Goal: Task Accomplishment & Management: Use online tool/utility

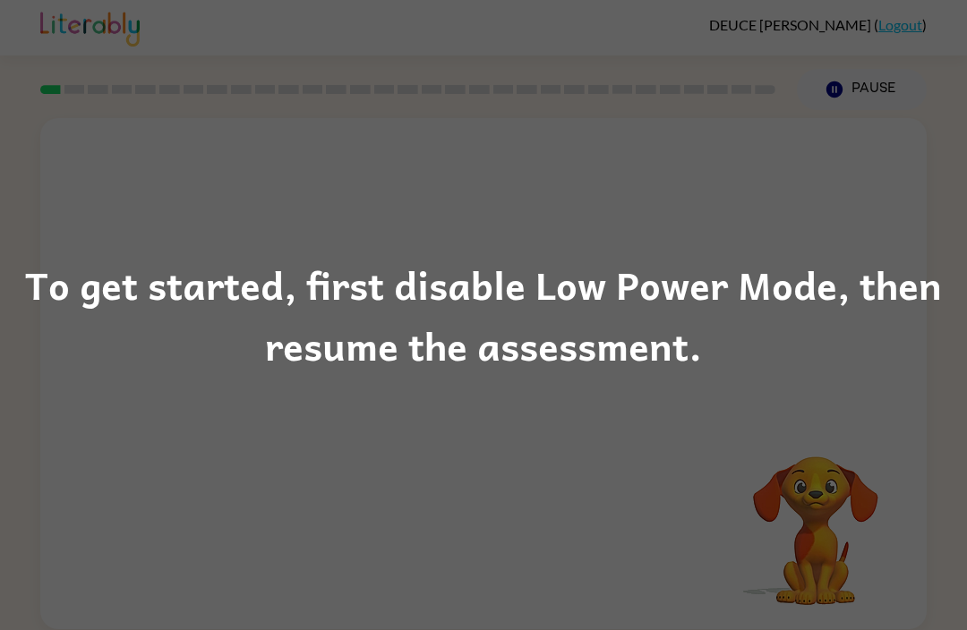
click at [964, 278] on div "To get started, first disable Low Power Mode, then resume the assessment." at bounding box center [483, 315] width 967 height 122
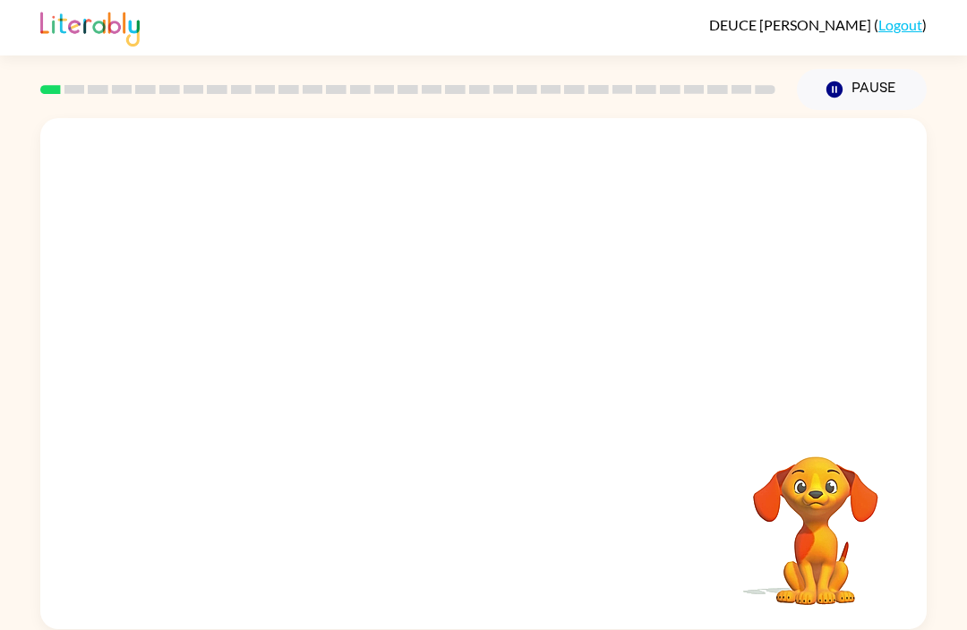
click at [873, 502] on video "Your browser must support playing .mp4 files to use Literably. Please try using…" at bounding box center [815, 518] width 179 height 179
click at [827, 482] on video "Your browser must support playing .mp4 files to use Literably. Please try using…" at bounding box center [815, 518] width 179 height 179
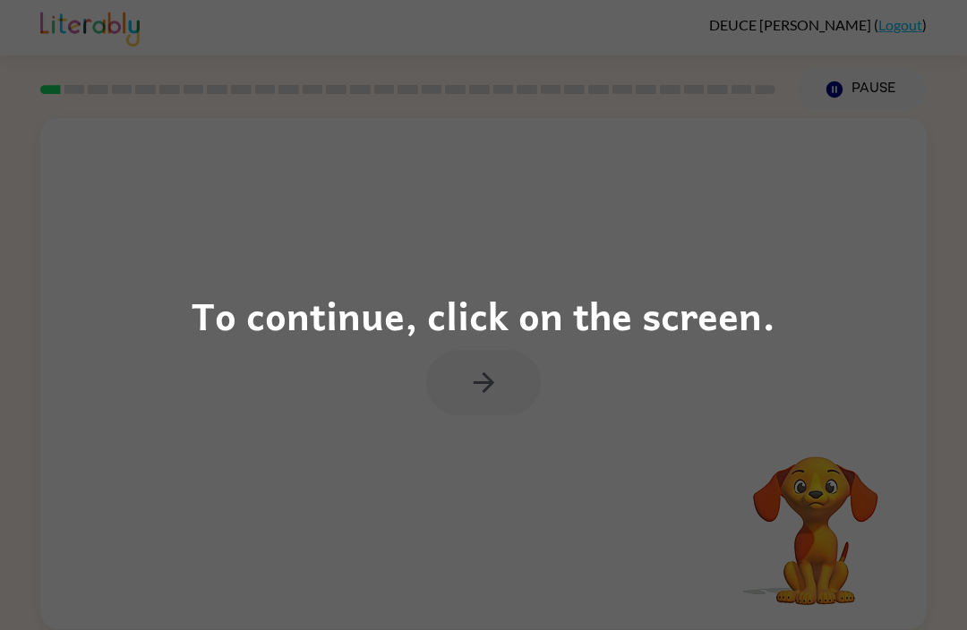
click at [418, 184] on div "To continue, click on the screen." at bounding box center [483, 315] width 967 height 630
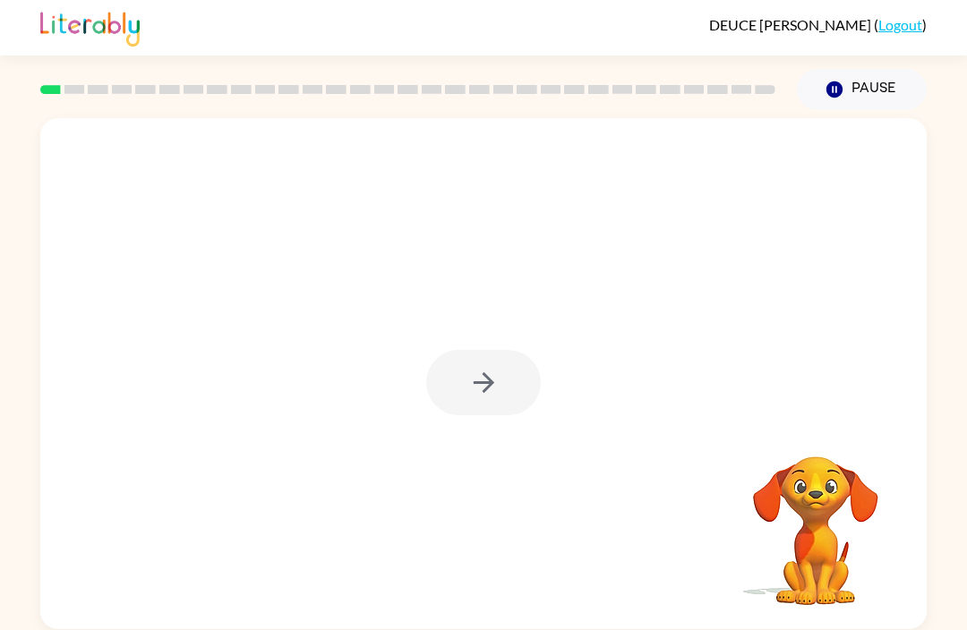
click at [494, 386] on div at bounding box center [483, 382] width 115 height 65
click at [509, 388] on button "button" at bounding box center [483, 382] width 115 height 65
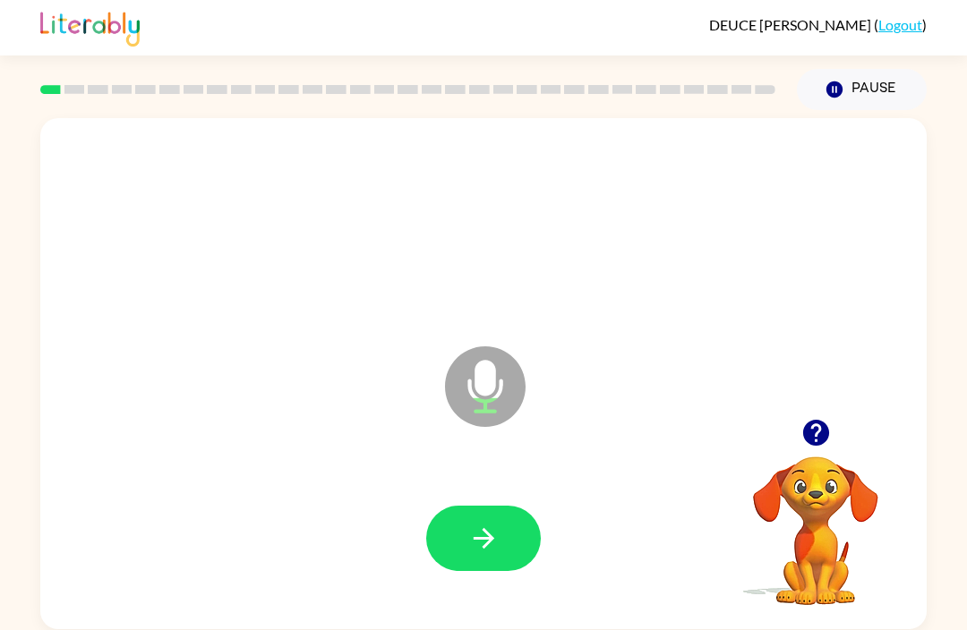
click at [516, 560] on button "button" at bounding box center [483, 538] width 115 height 65
click at [811, 432] on icon "button" at bounding box center [815, 433] width 26 height 26
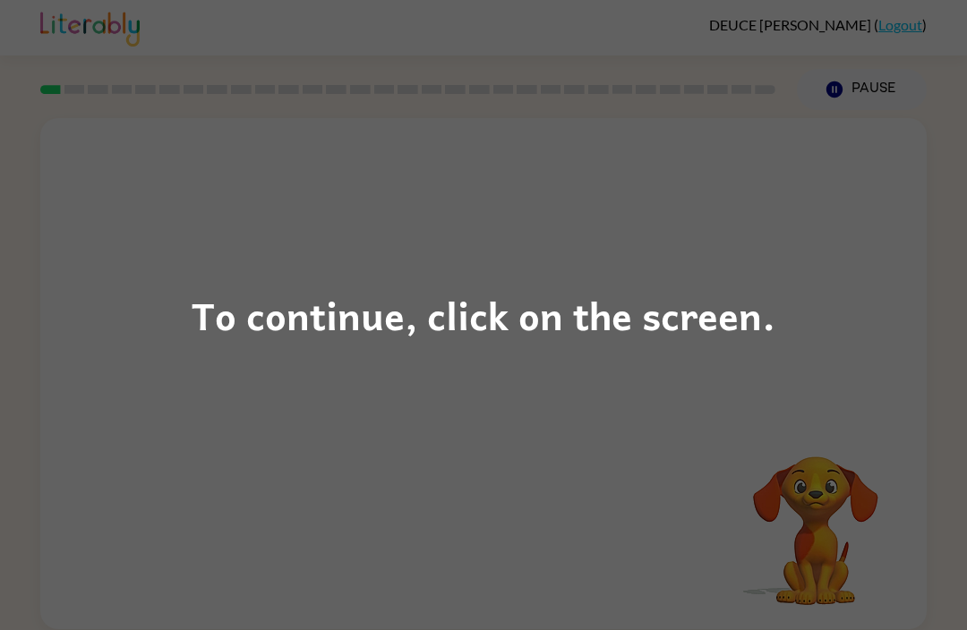
click at [503, 510] on div "To continue, click on the screen." at bounding box center [483, 315] width 967 height 630
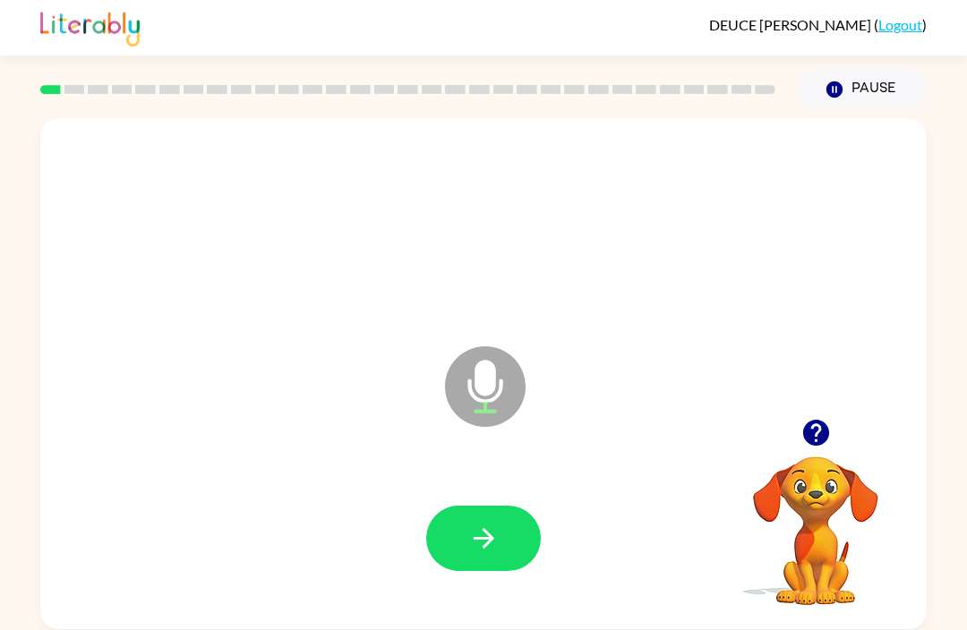
click at [509, 397] on icon at bounding box center [485, 387] width 81 height 81
click at [501, 405] on icon at bounding box center [485, 387] width 81 height 81
click at [501, 404] on icon at bounding box center [485, 387] width 81 height 81
click at [493, 388] on icon "Microphone The Microphone is here when it is your turn to talk" at bounding box center [575, 409] width 269 height 134
click at [470, 558] on button "button" at bounding box center [483, 538] width 115 height 65
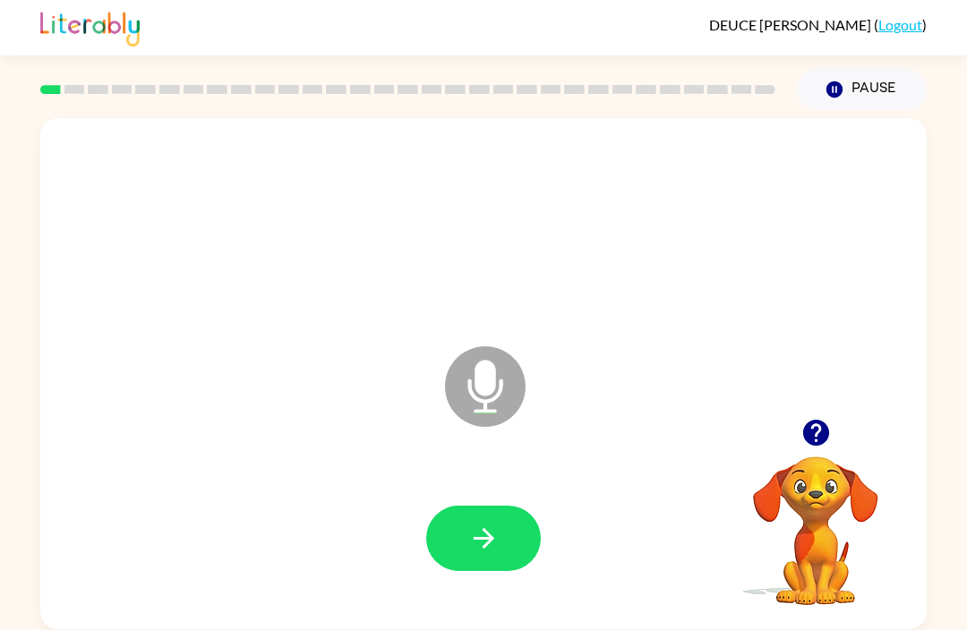
click at [484, 388] on icon "Microphone The Microphone is here when it is your turn to talk" at bounding box center [575, 409] width 269 height 134
click at [476, 570] on button "button" at bounding box center [483, 538] width 115 height 65
click at [485, 369] on icon "Microphone The Microphone is here when it is your turn to talk" at bounding box center [575, 409] width 269 height 134
click at [507, 527] on button "button" at bounding box center [483, 538] width 115 height 65
click at [853, 91] on button "Pause Pause" at bounding box center [862, 89] width 130 height 41
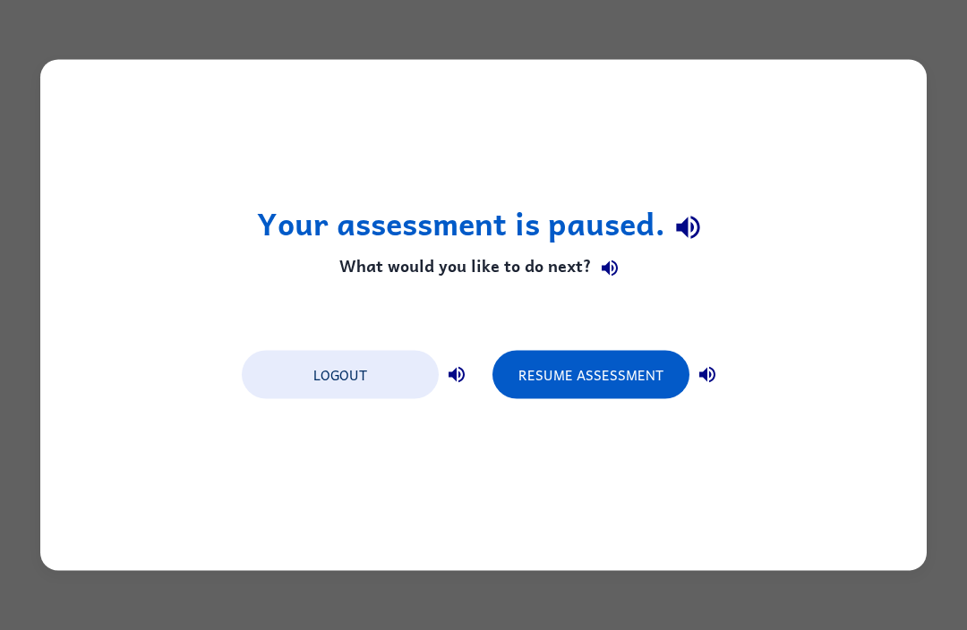
click at [569, 378] on button "Resume Assessment" at bounding box center [590, 375] width 197 height 48
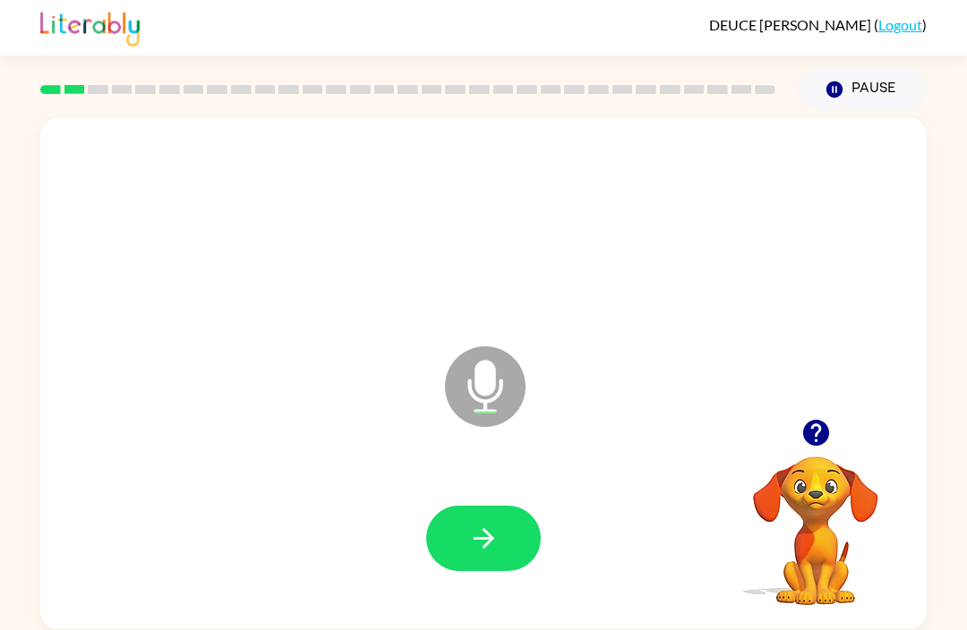
click at [478, 545] on icon "button" at bounding box center [483, 538] width 31 height 31
click at [526, 535] on button "button" at bounding box center [483, 538] width 115 height 65
click at [810, 435] on icon "button" at bounding box center [815, 433] width 26 height 26
click at [525, 556] on button "button" at bounding box center [483, 538] width 115 height 65
click at [517, 526] on button "button" at bounding box center [483, 538] width 115 height 65
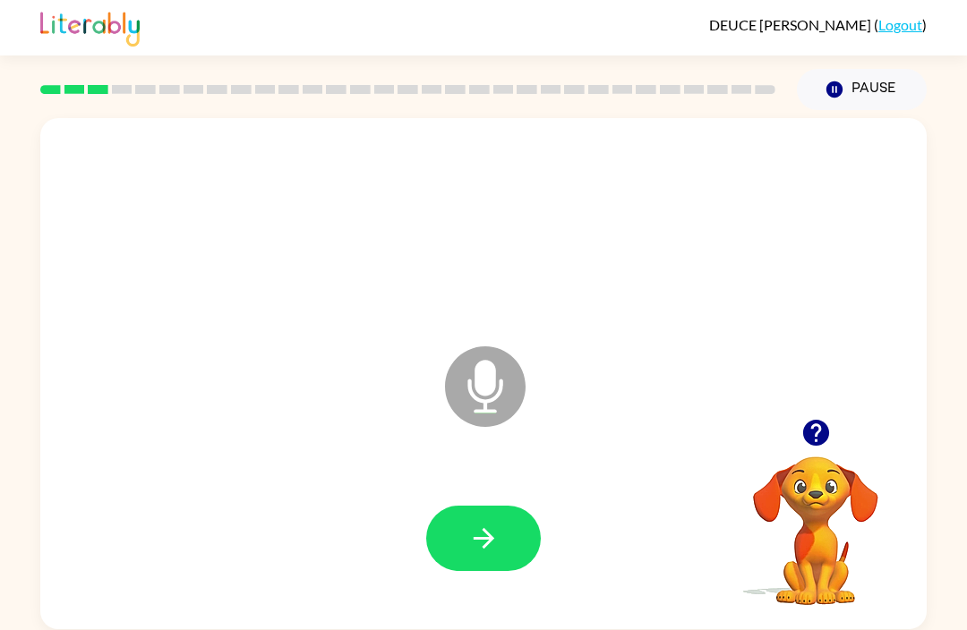
click at [850, 90] on button "Pause Pause" at bounding box center [862, 89] width 130 height 41
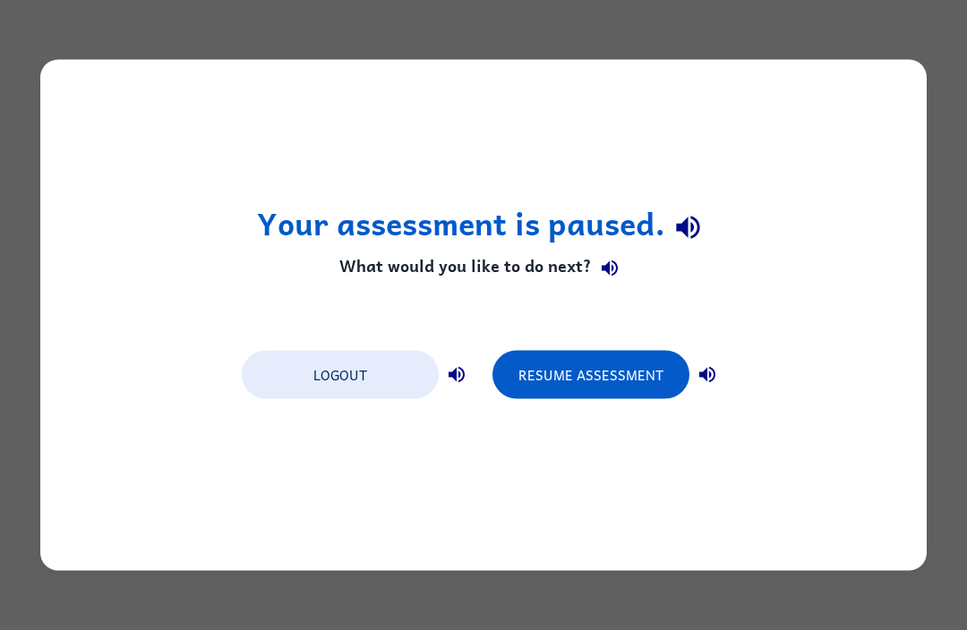
click at [603, 379] on button "Resume Assessment" at bounding box center [590, 375] width 197 height 48
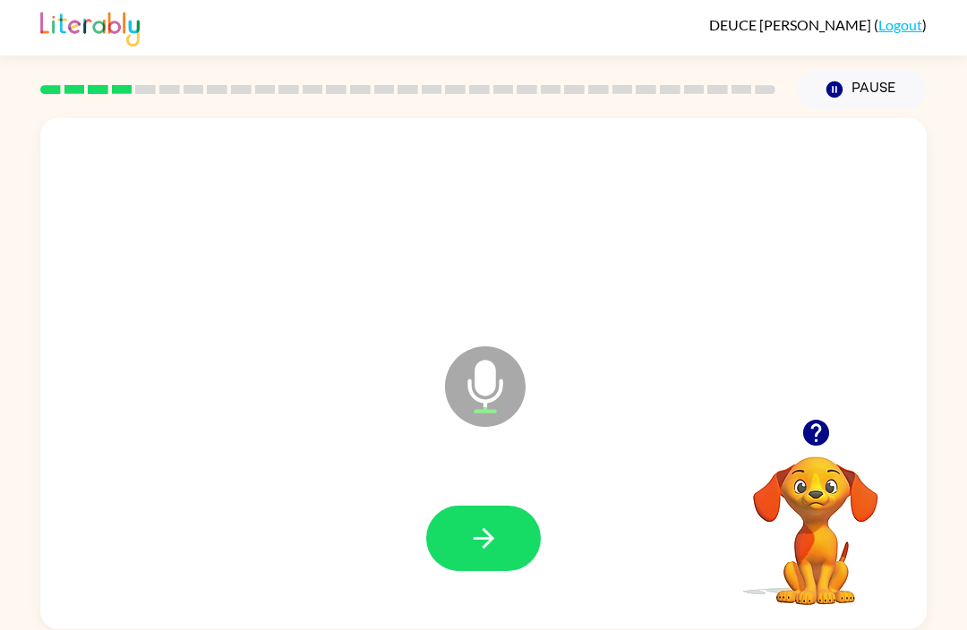
click at [507, 547] on button "button" at bounding box center [483, 538] width 115 height 65
click at [491, 528] on icon "button" at bounding box center [483, 538] width 31 height 31
click at [815, 417] on icon "button" at bounding box center [815, 432] width 31 height 31
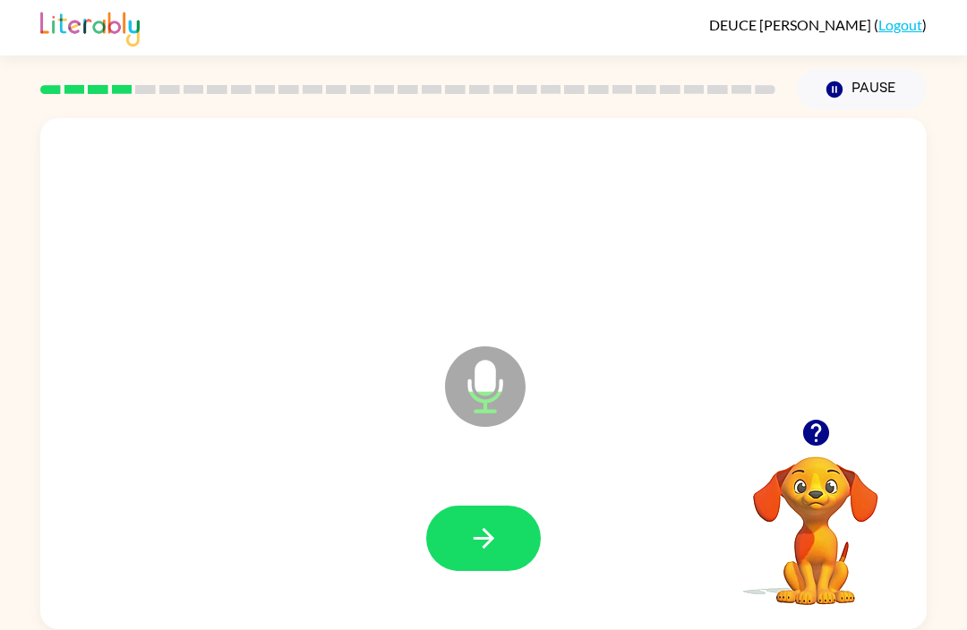
click at [836, 80] on icon "Pause" at bounding box center [835, 90] width 20 height 20
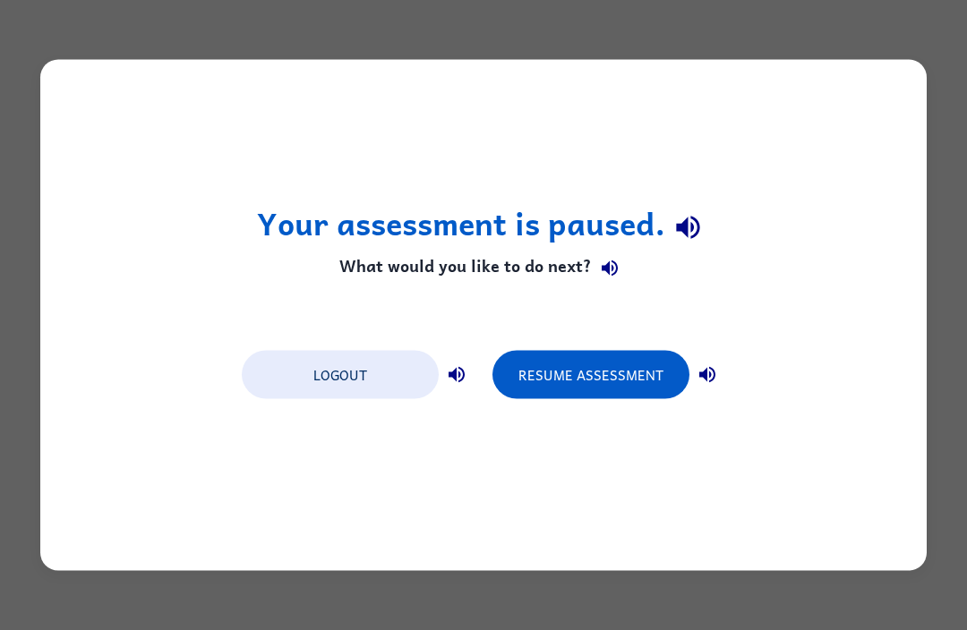
scroll to position [0, 0]
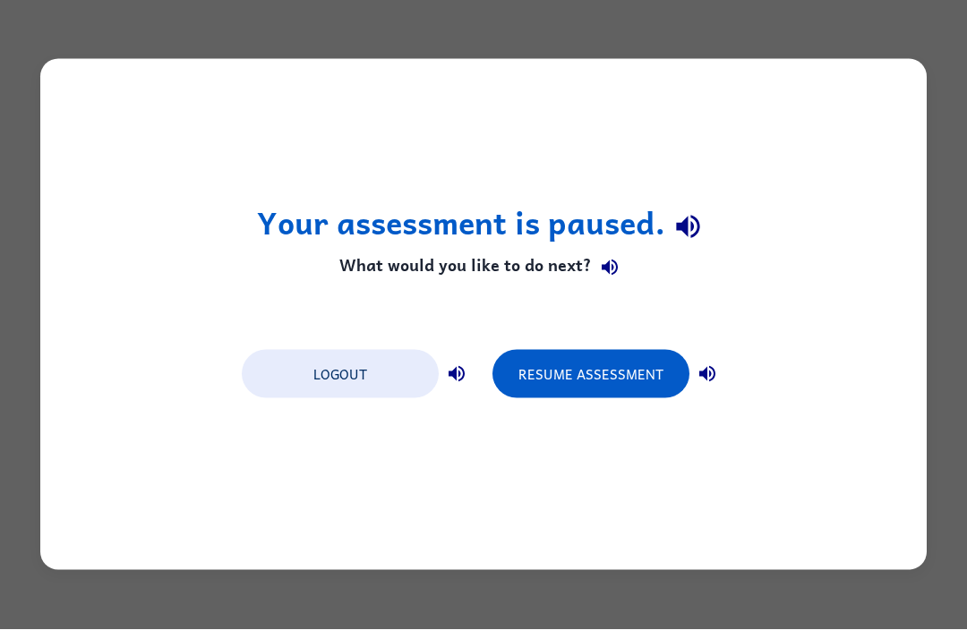
click at [623, 377] on button "Resume Assessment" at bounding box center [590, 375] width 197 height 48
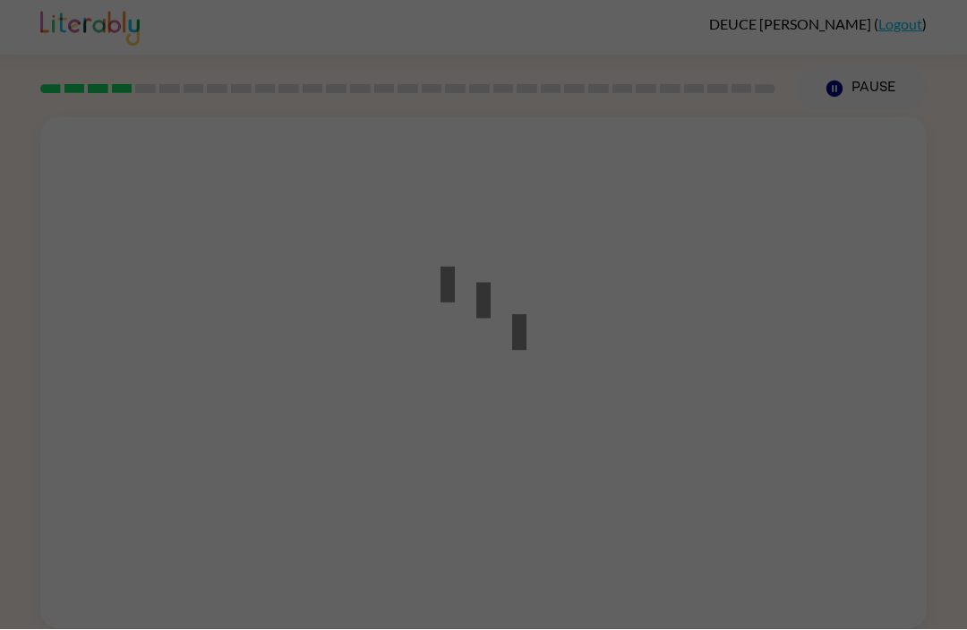
scroll to position [1, 0]
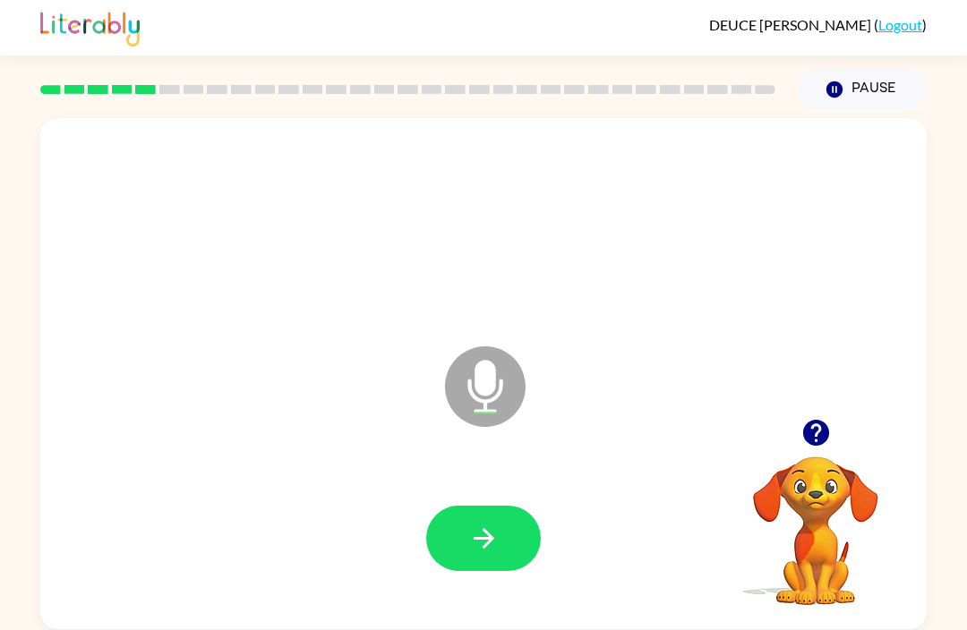
click at [502, 547] on button "button" at bounding box center [483, 538] width 115 height 65
click at [513, 555] on button "button" at bounding box center [483, 538] width 115 height 65
click at [505, 521] on button "button" at bounding box center [483, 538] width 115 height 65
click at [490, 553] on icon "button" at bounding box center [483, 538] width 31 height 31
click at [479, 508] on button "button" at bounding box center [483, 538] width 115 height 65
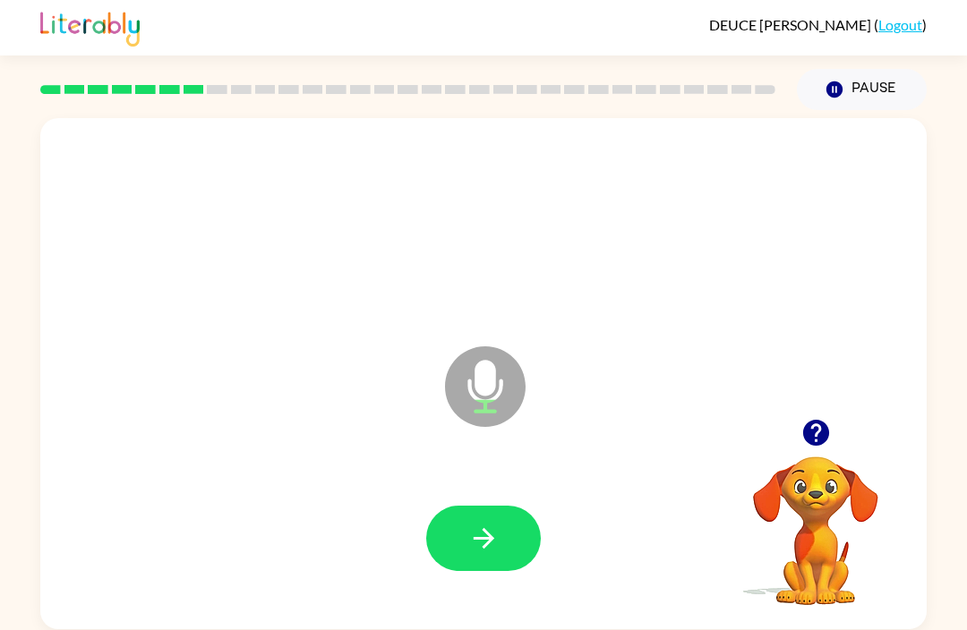
click at [513, 526] on button "button" at bounding box center [483, 538] width 115 height 65
click at [809, 432] on icon "button" at bounding box center [815, 433] width 26 height 26
click at [502, 509] on button "button" at bounding box center [483, 538] width 115 height 65
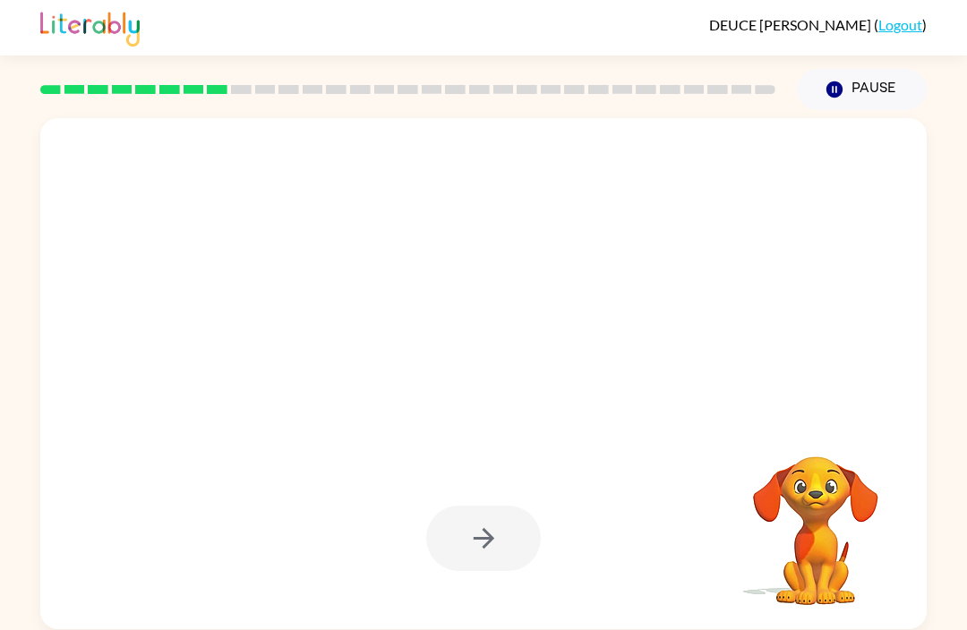
click at [63, 396] on div at bounding box center [483, 373] width 886 height 511
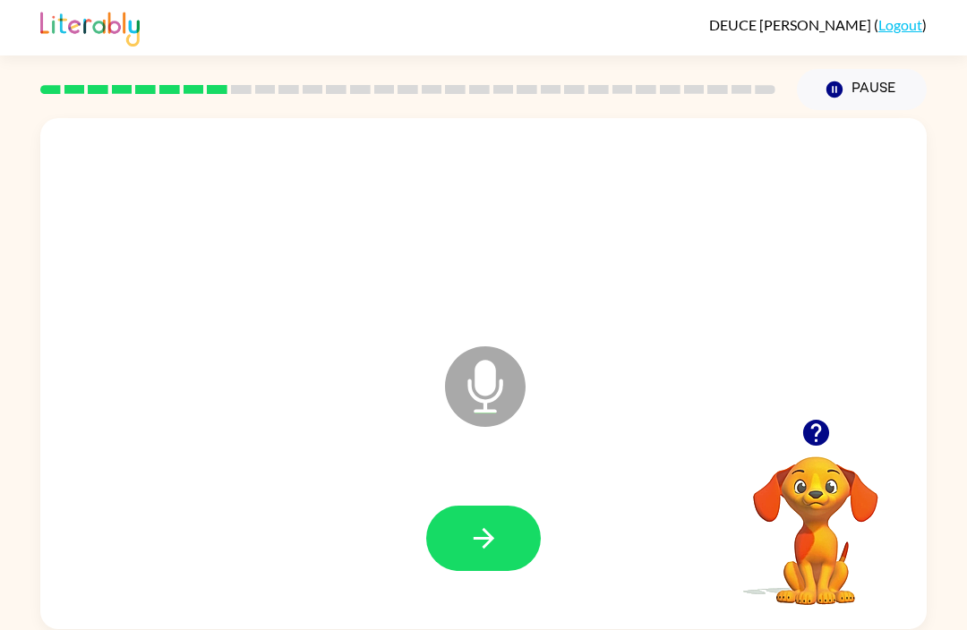
click at [475, 555] on button "button" at bounding box center [483, 538] width 115 height 65
click at [494, 529] on icon "button" at bounding box center [483, 538] width 31 height 31
click at [826, 418] on icon "button" at bounding box center [815, 432] width 31 height 31
click at [493, 560] on button "button" at bounding box center [483, 538] width 115 height 65
click at [507, 543] on button "button" at bounding box center [483, 538] width 115 height 65
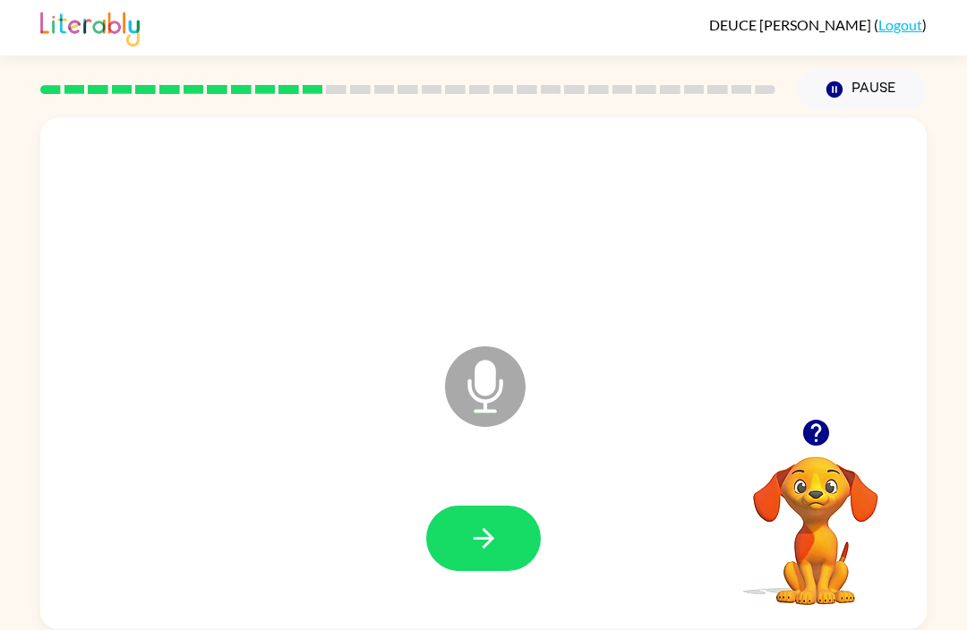
click at [484, 543] on icon "button" at bounding box center [483, 538] width 31 height 31
click at [798, 412] on div at bounding box center [815, 433] width 179 height 46
click at [802, 415] on button "button" at bounding box center [816, 433] width 46 height 46
click at [799, 412] on div "Microphone The Microphone is here when it is your turn to talk" at bounding box center [483, 373] width 886 height 511
click at [484, 543] on icon "button" at bounding box center [483, 538] width 31 height 31
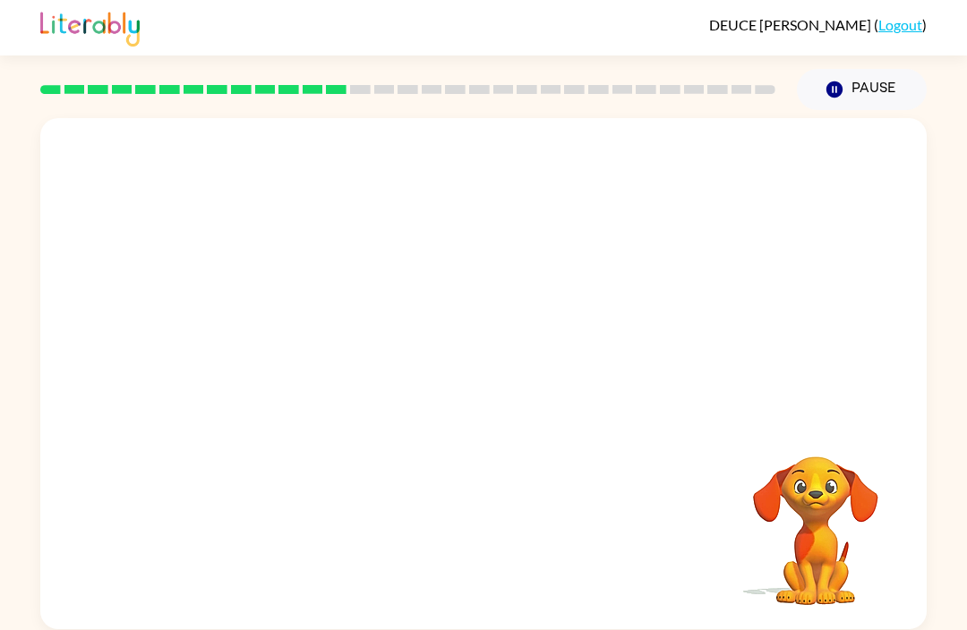
click at [835, 90] on icon "Pause" at bounding box center [835, 90] width 20 height 20
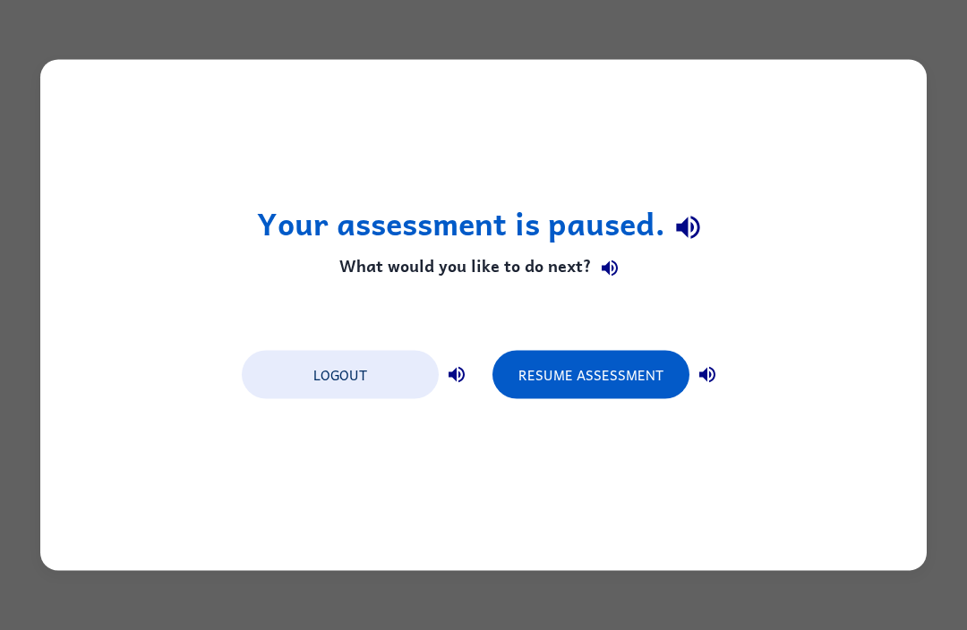
scroll to position [0, 0]
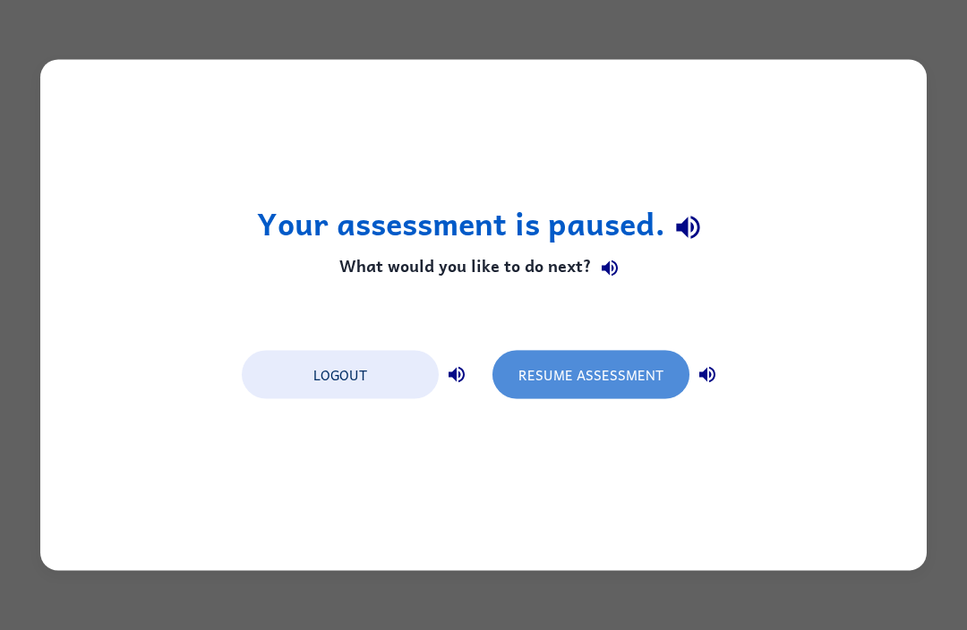
click at [618, 384] on button "Resume Assessment" at bounding box center [590, 375] width 197 height 48
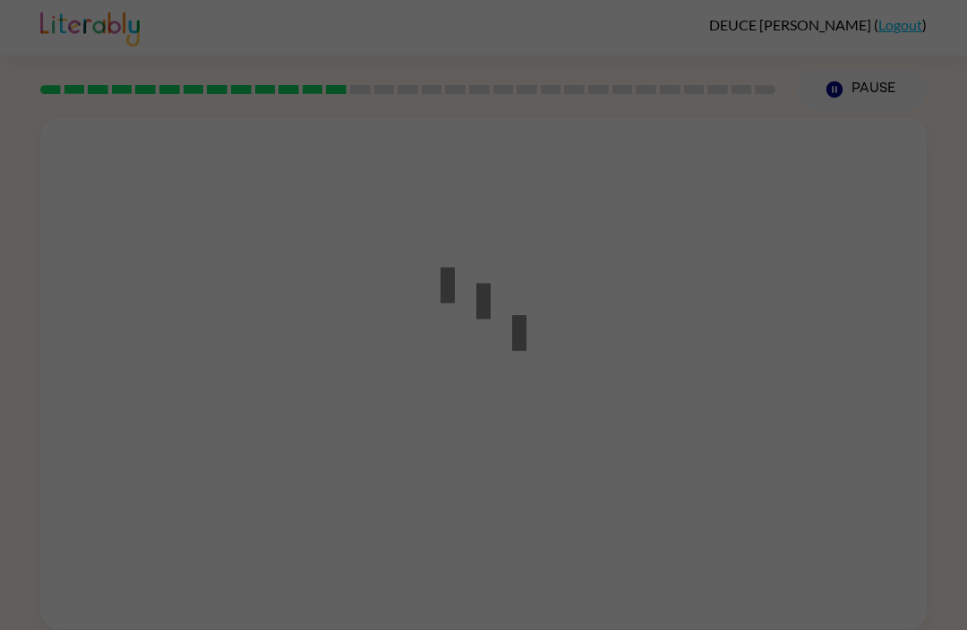
click at [692, 405] on div at bounding box center [483, 315] width 967 height 630
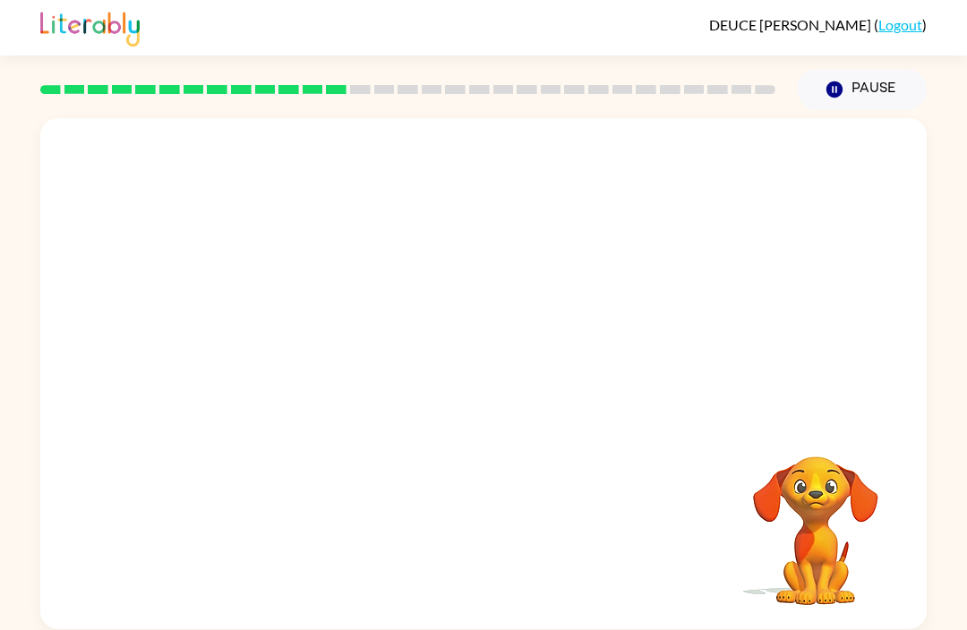
scroll to position [57, 0]
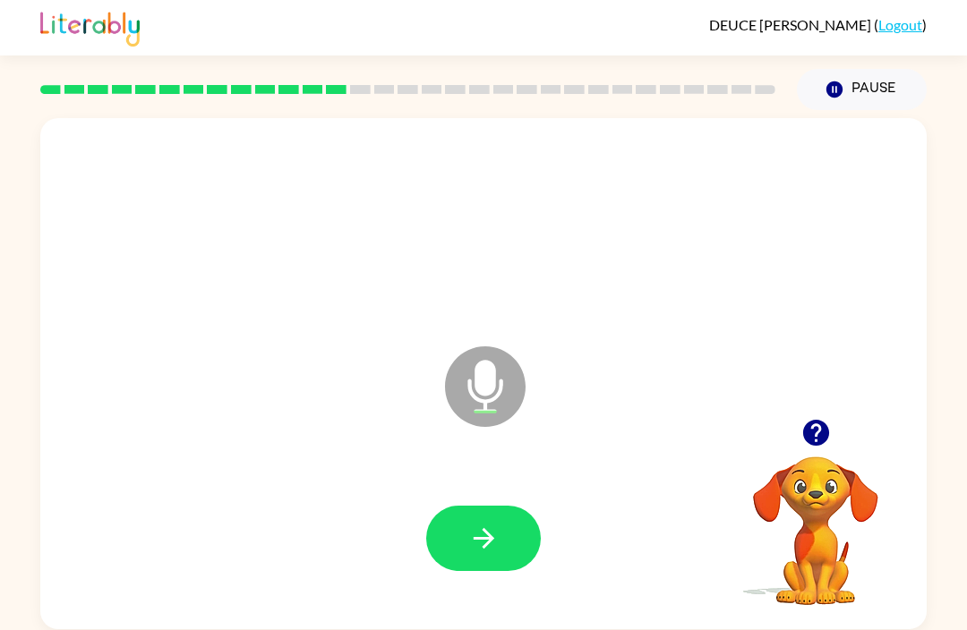
click at [466, 506] on button "button" at bounding box center [483, 538] width 115 height 65
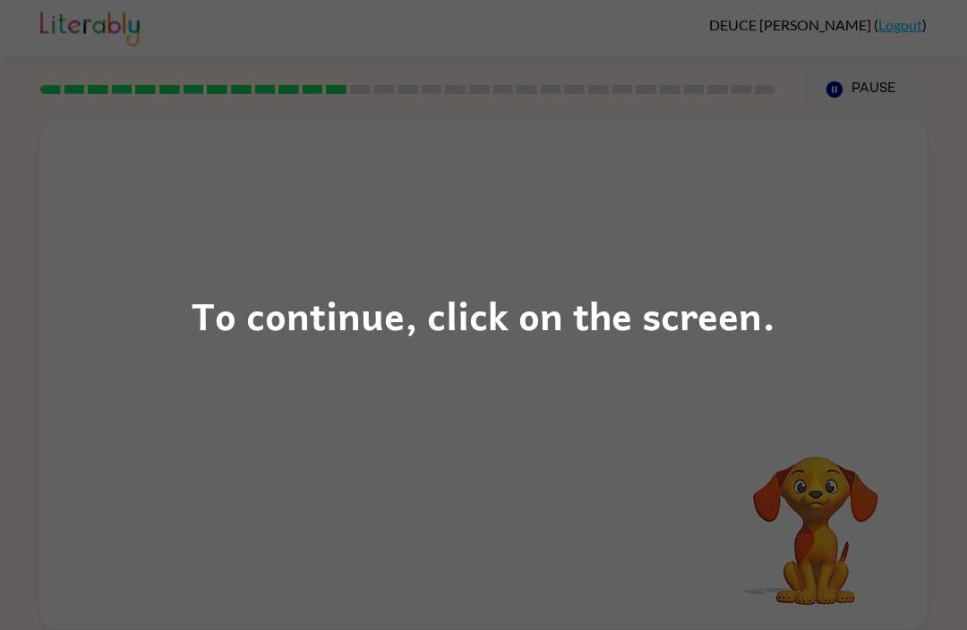
click at [366, 261] on div "To continue, click on the screen." at bounding box center [483, 315] width 967 height 630
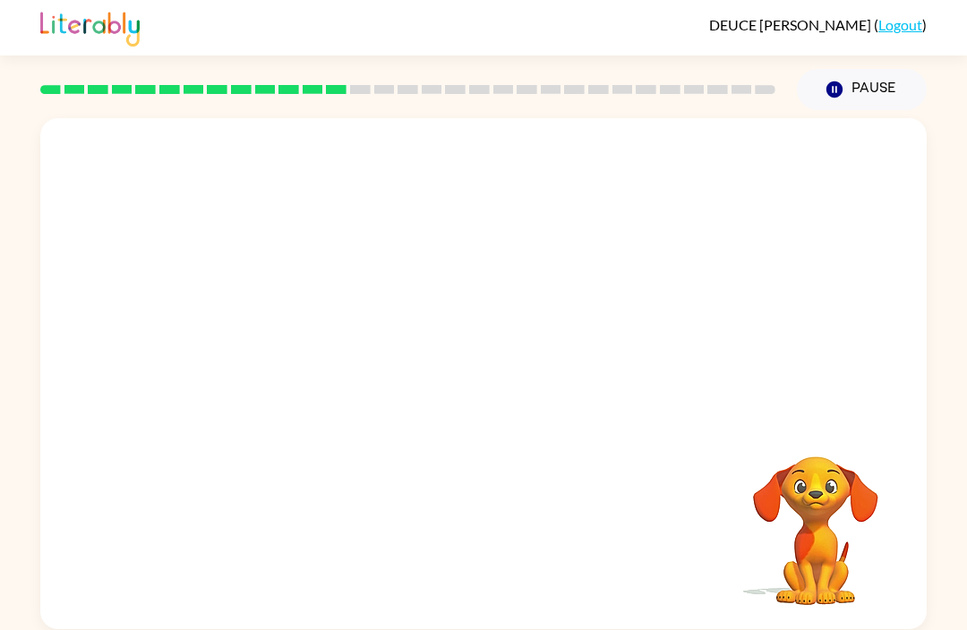
click at [716, 312] on div at bounding box center [440, 342] width 765 height 64
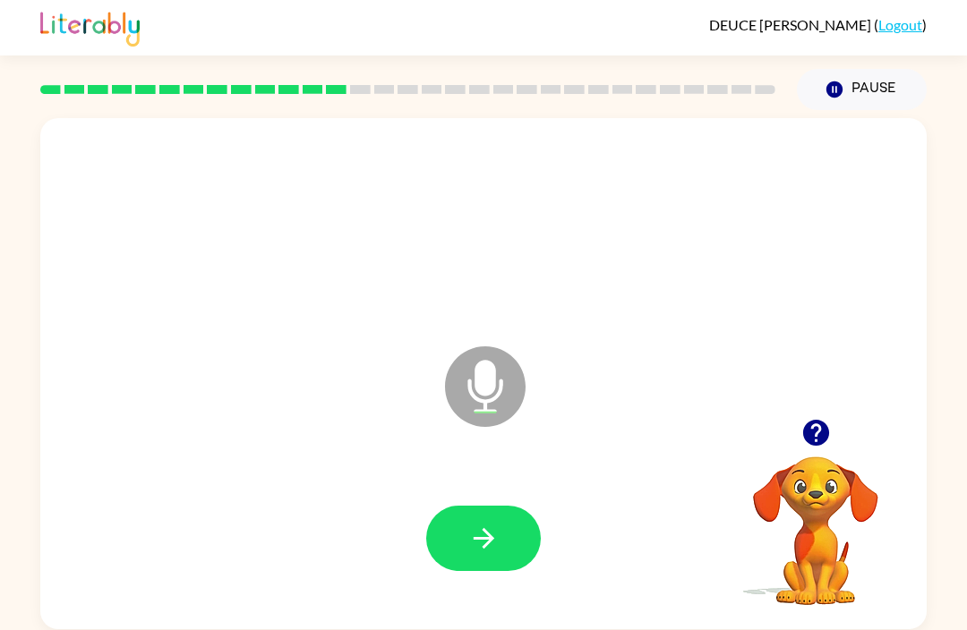
click at [444, 506] on button "button" at bounding box center [483, 538] width 115 height 65
click at [428, 506] on button "button" at bounding box center [483, 538] width 115 height 65
click at [481, 523] on icon "button" at bounding box center [483, 538] width 31 height 31
click at [466, 506] on button "button" at bounding box center [483, 538] width 115 height 65
click at [441, 506] on button "button" at bounding box center [483, 538] width 115 height 65
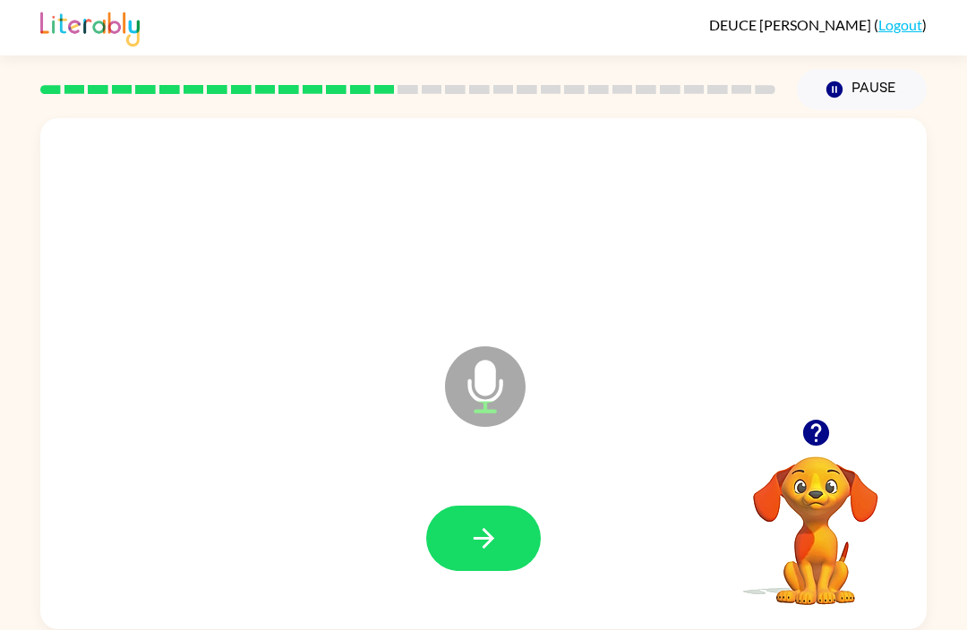
click at [429, 466] on div at bounding box center [483, 539] width 851 height 147
click at [451, 506] on button "button" at bounding box center [483, 538] width 115 height 65
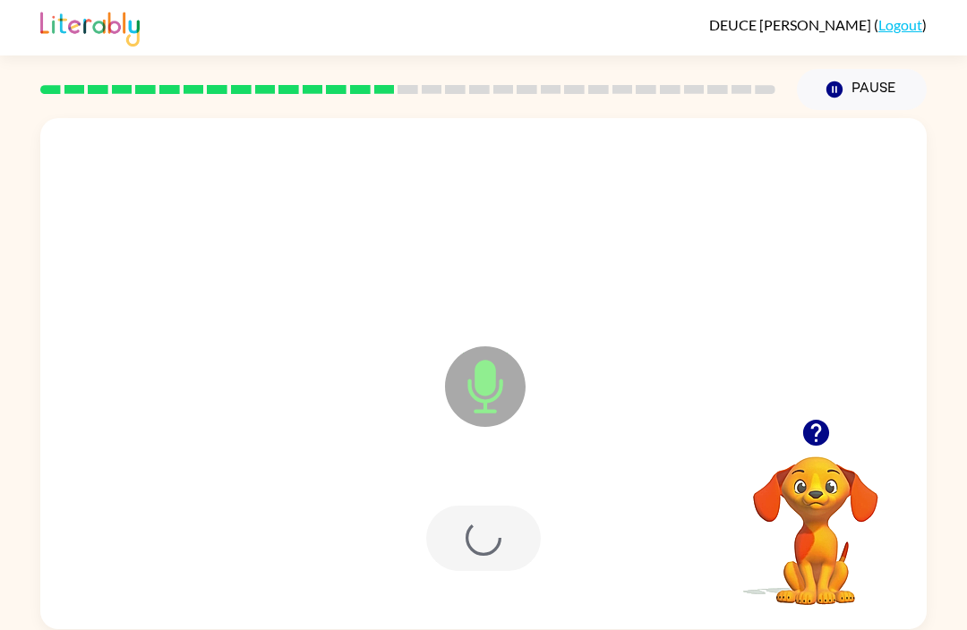
click at [526, 506] on div at bounding box center [483, 538] width 115 height 65
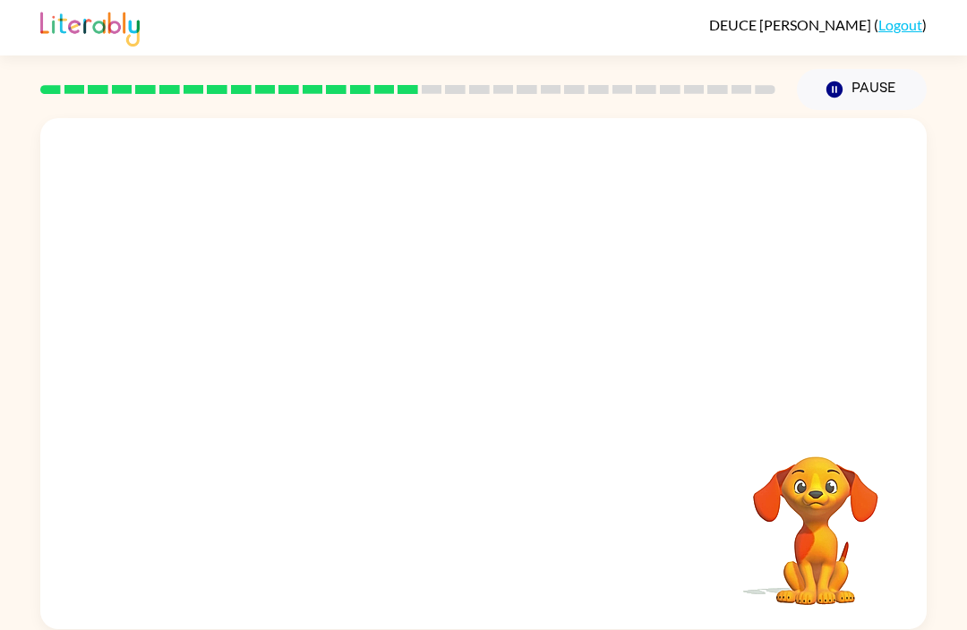
click at [494, 495] on div at bounding box center [483, 539] width 851 height 147
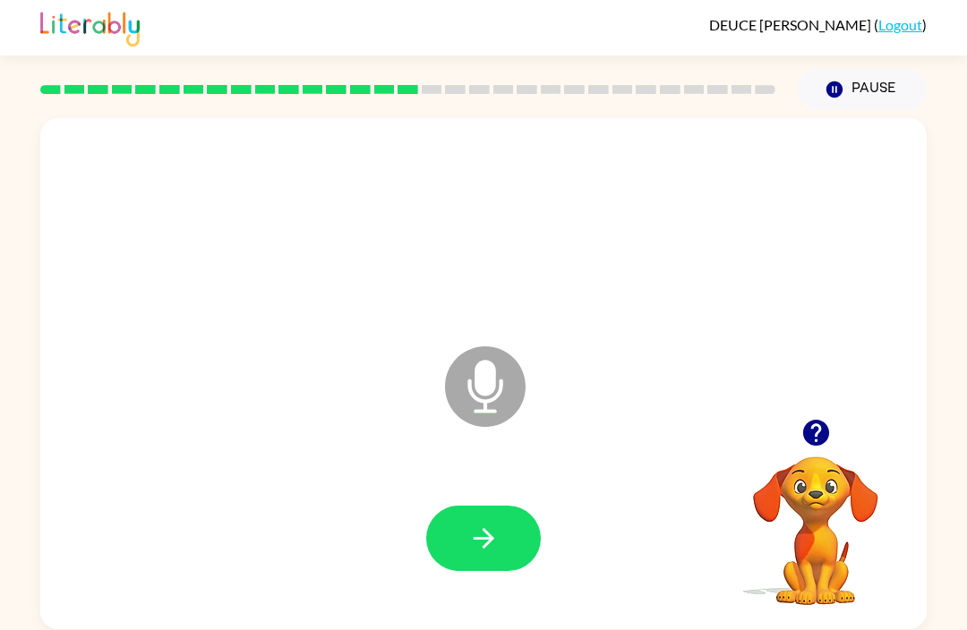
click at [501, 506] on button "button" at bounding box center [483, 538] width 115 height 65
click at [538, 506] on button "button" at bounding box center [483, 538] width 115 height 65
click at [484, 466] on div at bounding box center [483, 539] width 851 height 147
click at [516, 506] on button "button" at bounding box center [483, 538] width 115 height 65
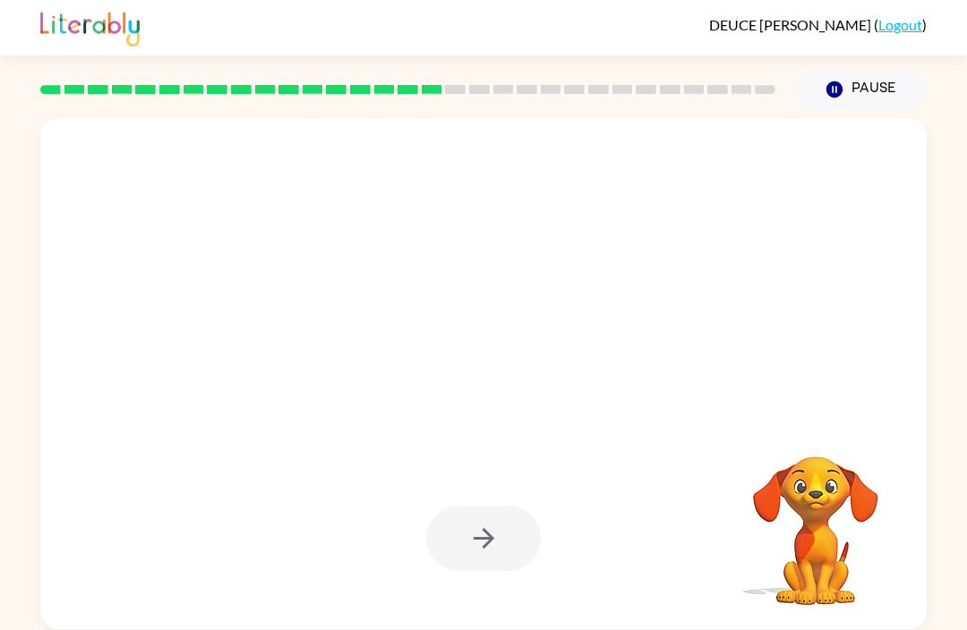
click at [505, 506] on div at bounding box center [483, 538] width 115 height 65
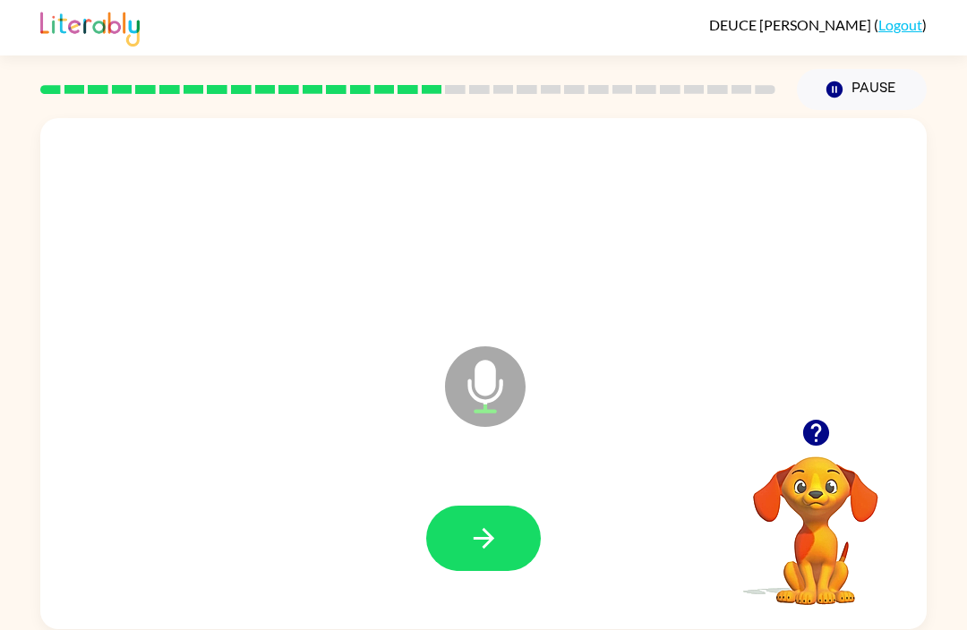
click at [507, 506] on button "button" at bounding box center [483, 538] width 115 height 65
click at [476, 523] on icon "button" at bounding box center [483, 538] width 31 height 31
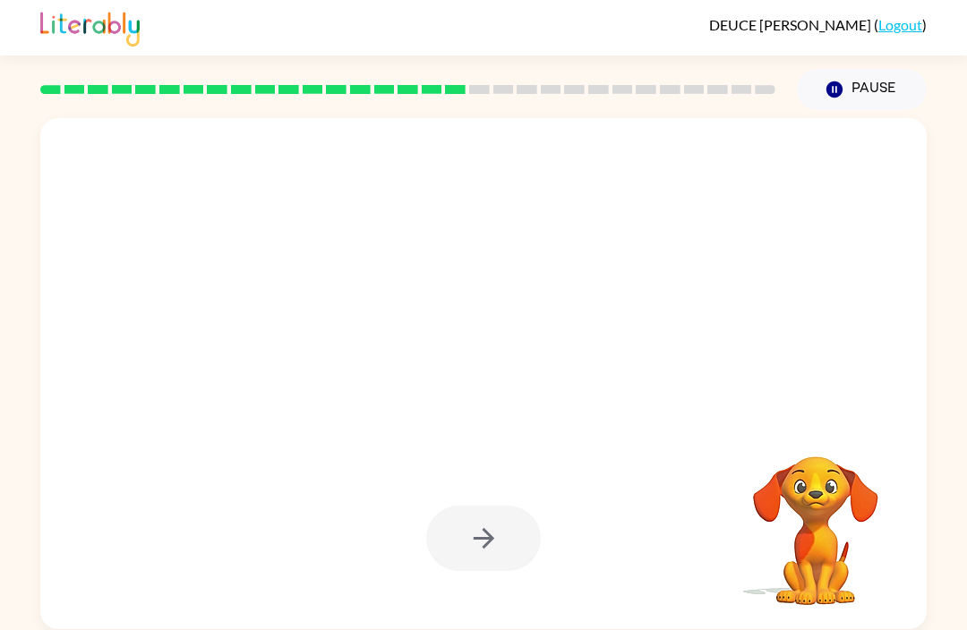
click at [487, 506] on div at bounding box center [483, 538] width 115 height 65
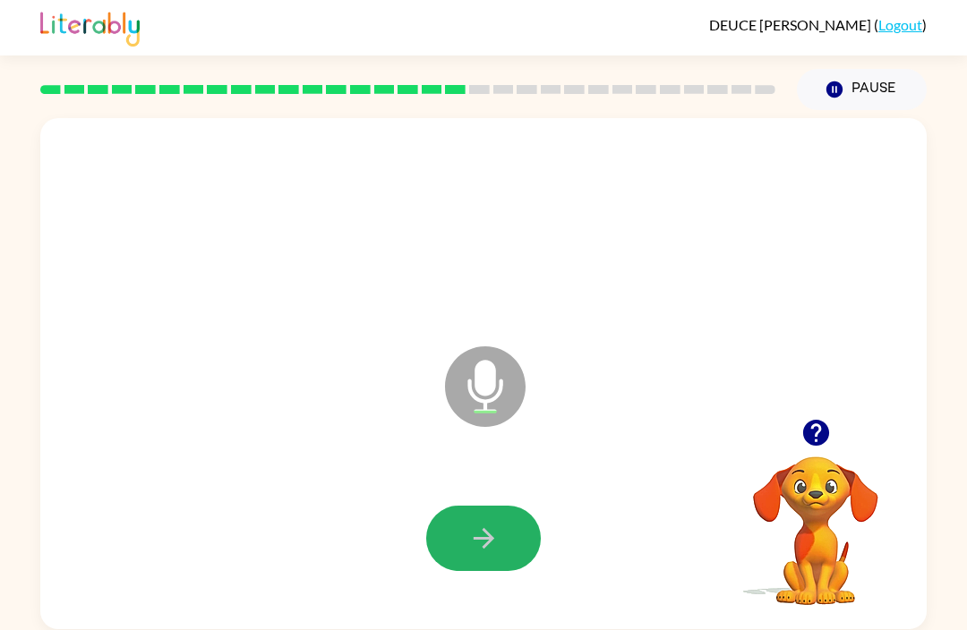
click at [470, 523] on icon "button" at bounding box center [483, 538] width 31 height 31
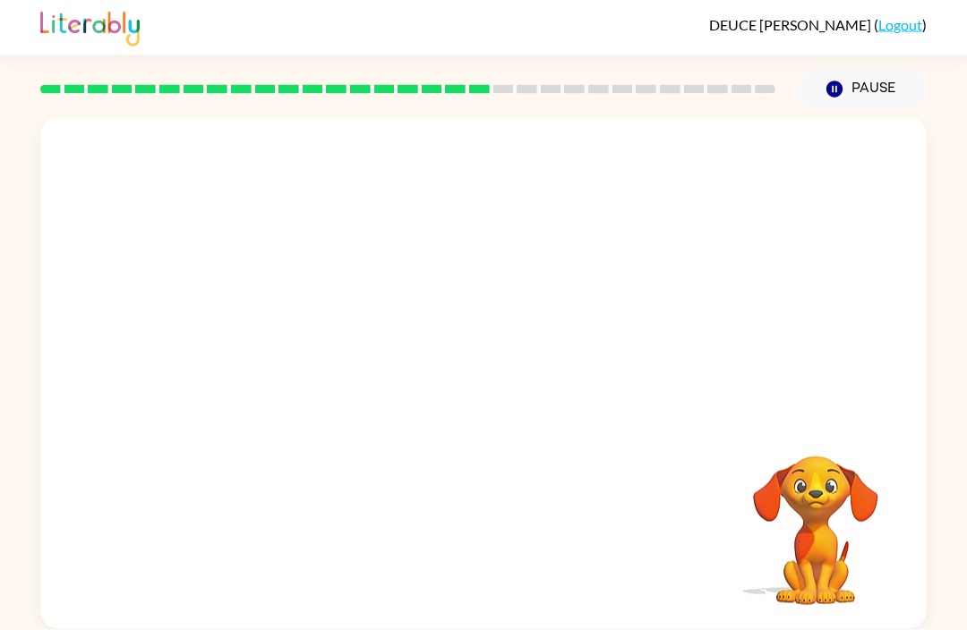
scroll to position [59, 0]
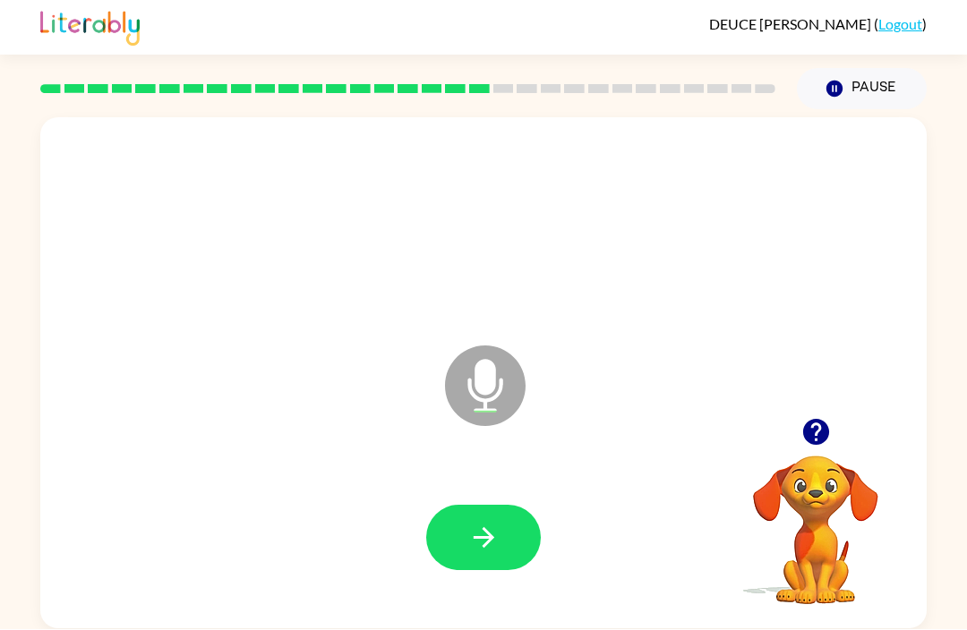
click at [488, 523] on icon "button" at bounding box center [483, 538] width 31 height 31
click at [808, 410] on button "button" at bounding box center [816, 433] width 46 height 46
click at [502, 506] on button "button" at bounding box center [483, 538] width 115 height 65
click at [508, 506] on button "button" at bounding box center [483, 538] width 115 height 65
click at [801, 328] on div "Microphone The Microphone is here when it is your turn to talk" at bounding box center [483, 373] width 886 height 511
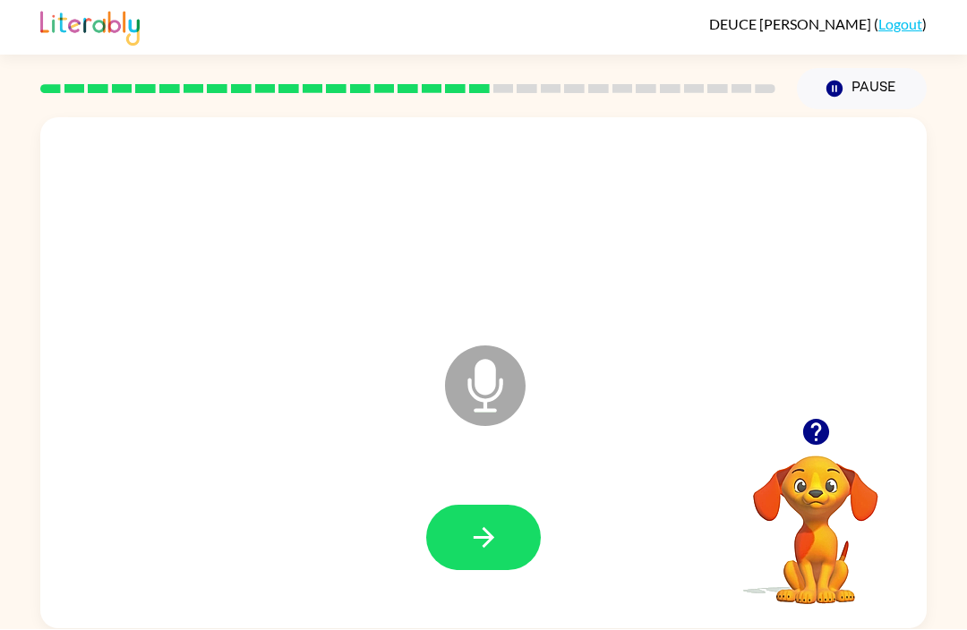
click at [812, 420] on icon "button" at bounding box center [815, 433] width 26 height 26
click at [496, 506] on button "button" at bounding box center [483, 538] width 115 height 65
click at [497, 523] on icon "button" at bounding box center [483, 538] width 31 height 31
click at [489, 523] on icon "button" at bounding box center [483, 538] width 31 height 31
click at [822, 420] on icon "button" at bounding box center [815, 433] width 26 height 26
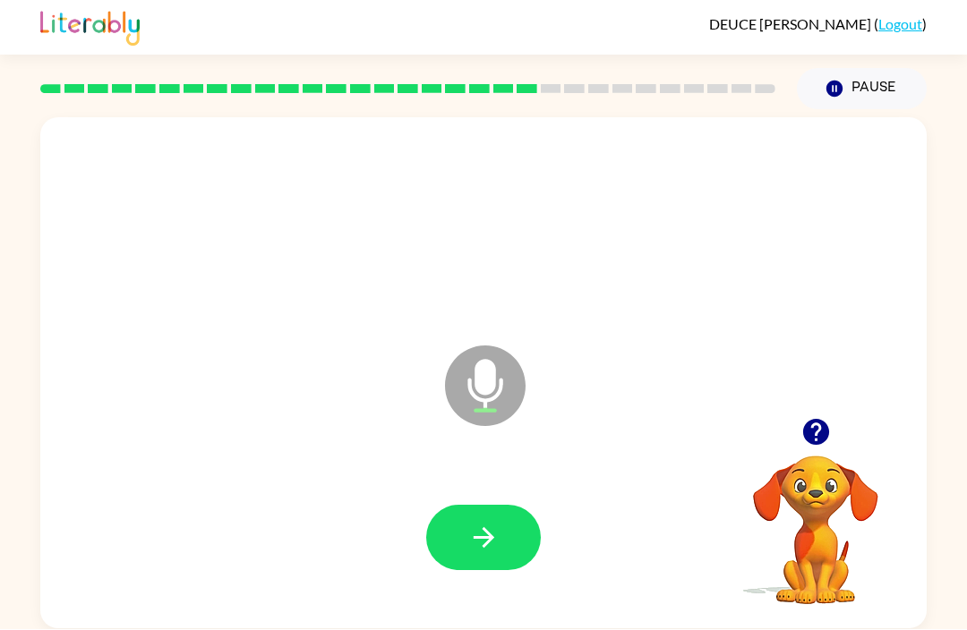
click at [498, 506] on button "button" at bounding box center [483, 538] width 115 height 65
click at [506, 506] on button "button" at bounding box center [483, 538] width 115 height 65
click at [501, 506] on button "button" at bounding box center [483, 538] width 115 height 65
click at [504, 506] on button "button" at bounding box center [483, 538] width 115 height 65
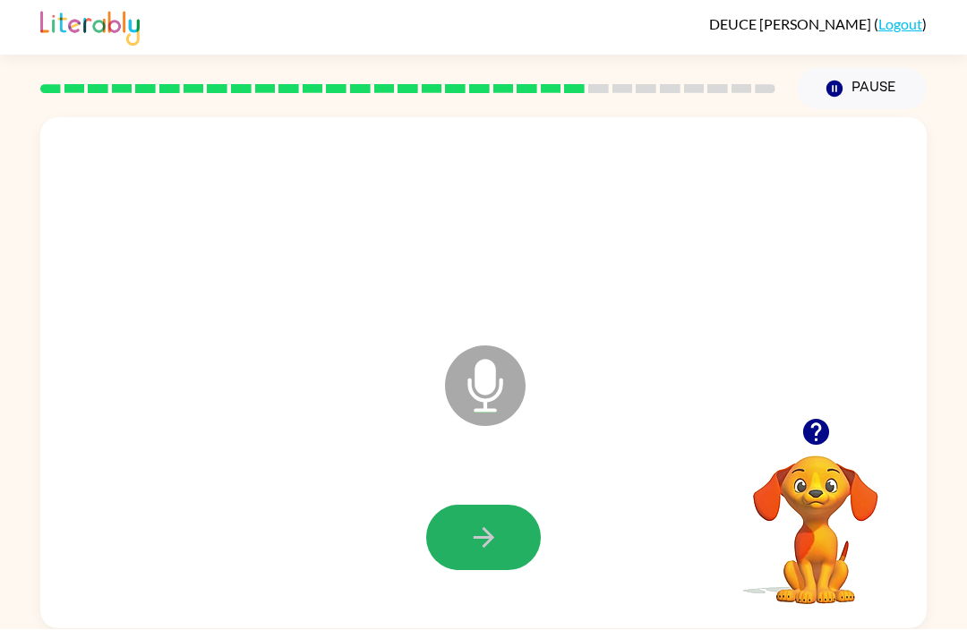
click at [474, 523] on icon "button" at bounding box center [483, 538] width 31 height 31
click at [814, 420] on icon "button" at bounding box center [815, 433] width 26 height 26
click at [535, 506] on button "button" at bounding box center [483, 538] width 115 height 65
click at [483, 523] on icon "button" at bounding box center [483, 538] width 31 height 31
click at [472, 523] on icon "button" at bounding box center [483, 538] width 31 height 31
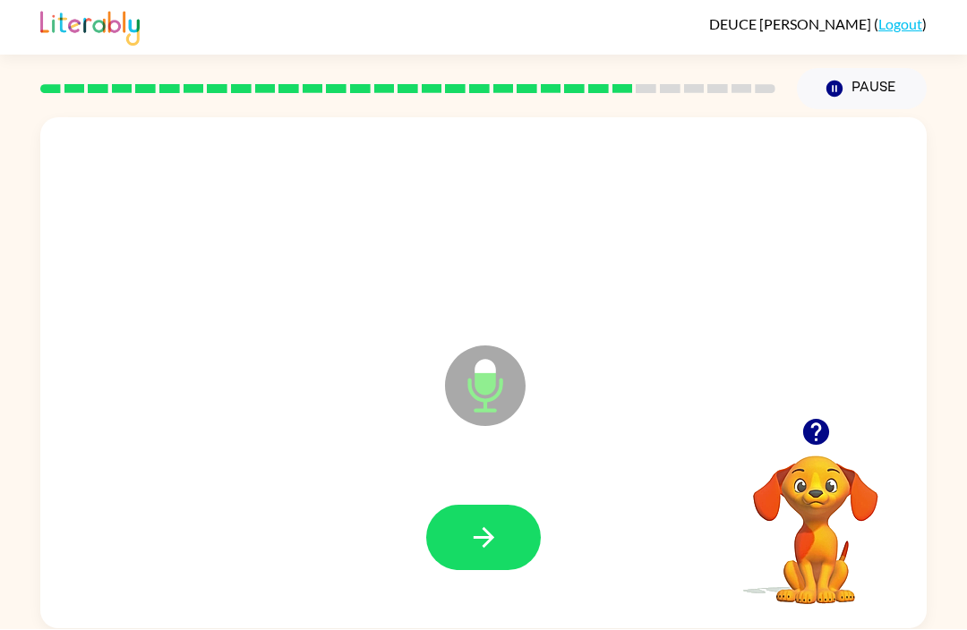
click at [492, 523] on icon "button" at bounding box center [483, 538] width 31 height 31
click at [794, 410] on button "button" at bounding box center [816, 433] width 46 height 46
click at [467, 507] on button "button" at bounding box center [483, 538] width 115 height 65
click at [496, 523] on icon "button" at bounding box center [483, 538] width 31 height 31
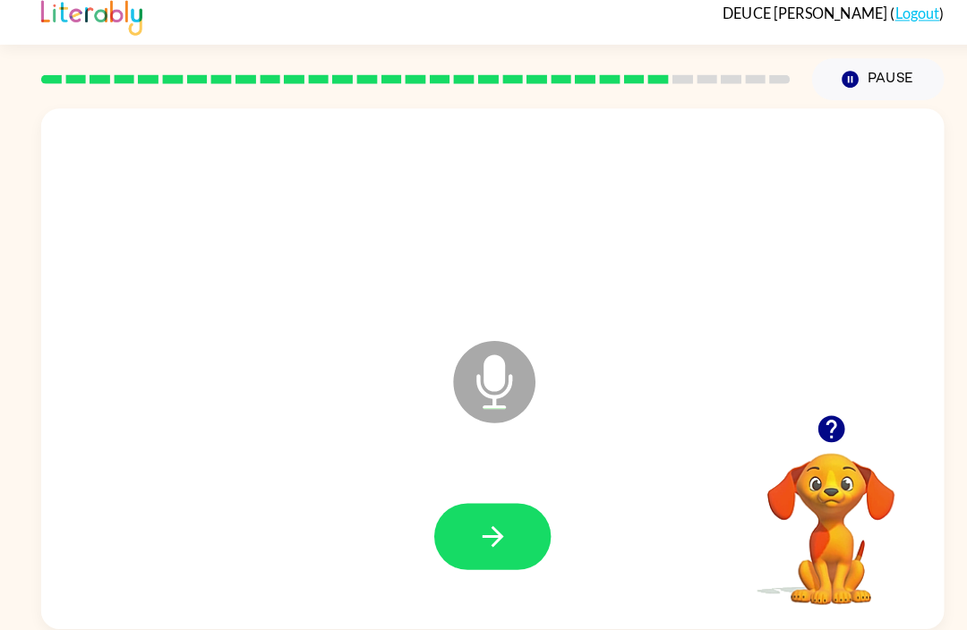
click at [498, 523] on icon "button" at bounding box center [483, 538] width 31 height 31
click at [489, 506] on button "button" at bounding box center [483, 538] width 115 height 65
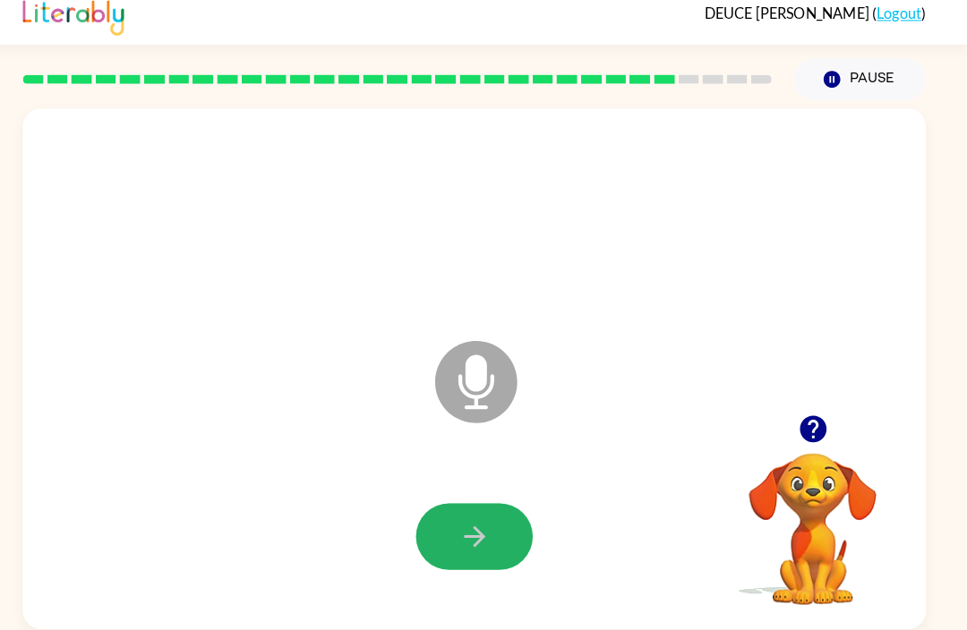
click at [457, 506] on button "button" at bounding box center [483, 538] width 115 height 65
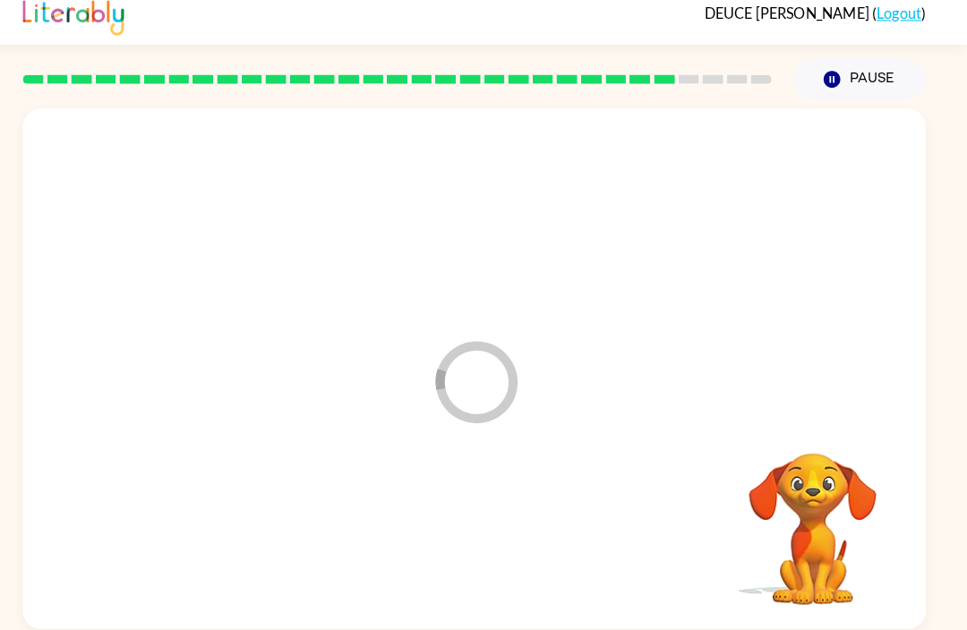
click at [456, 491] on div at bounding box center [483, 539] width 851 height 147
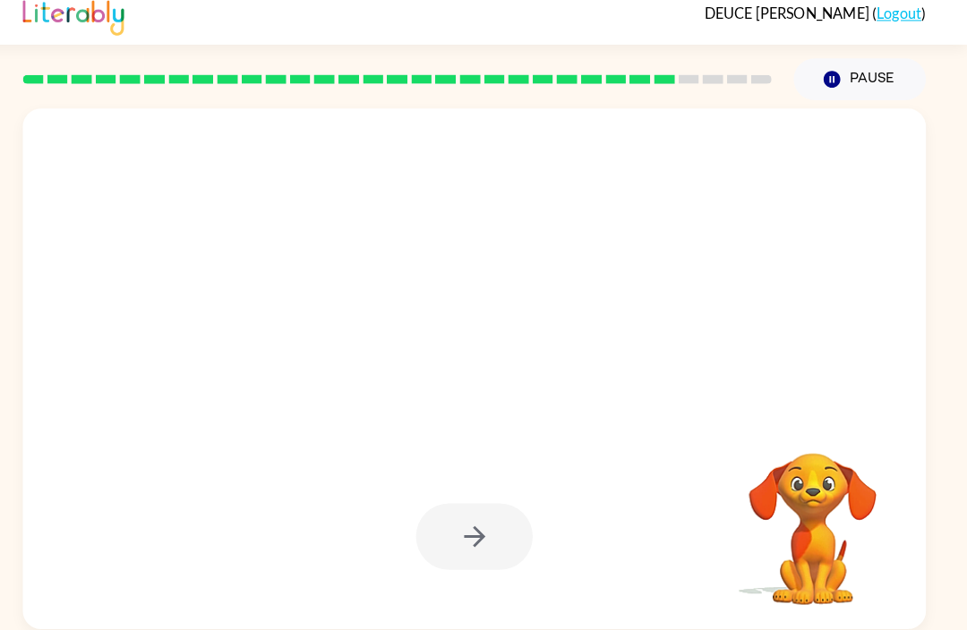
click at [454, 506] on div at bounding box center [483, 538] width 115 height 65
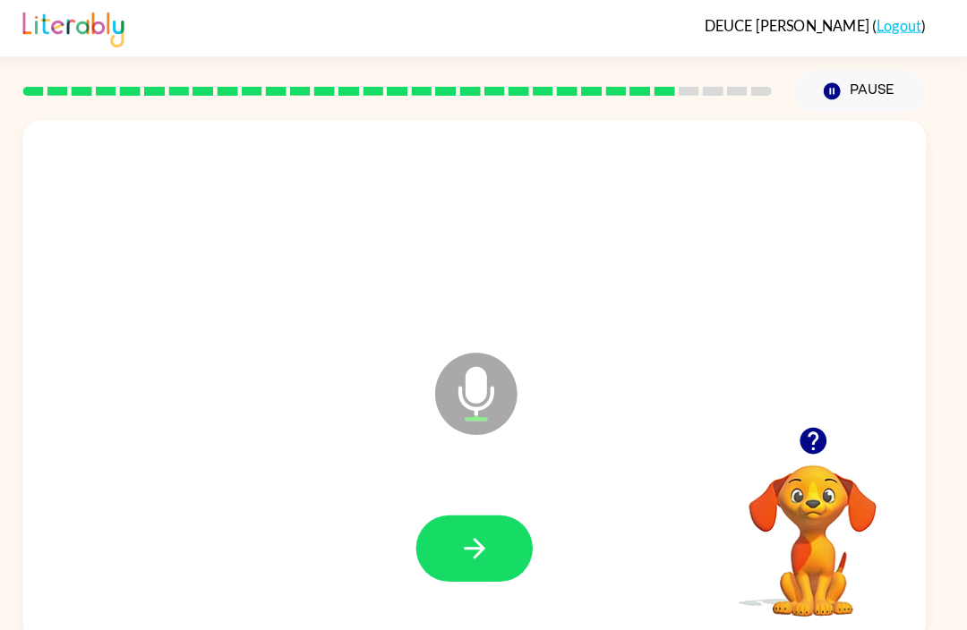
scroll to position [26, 0]
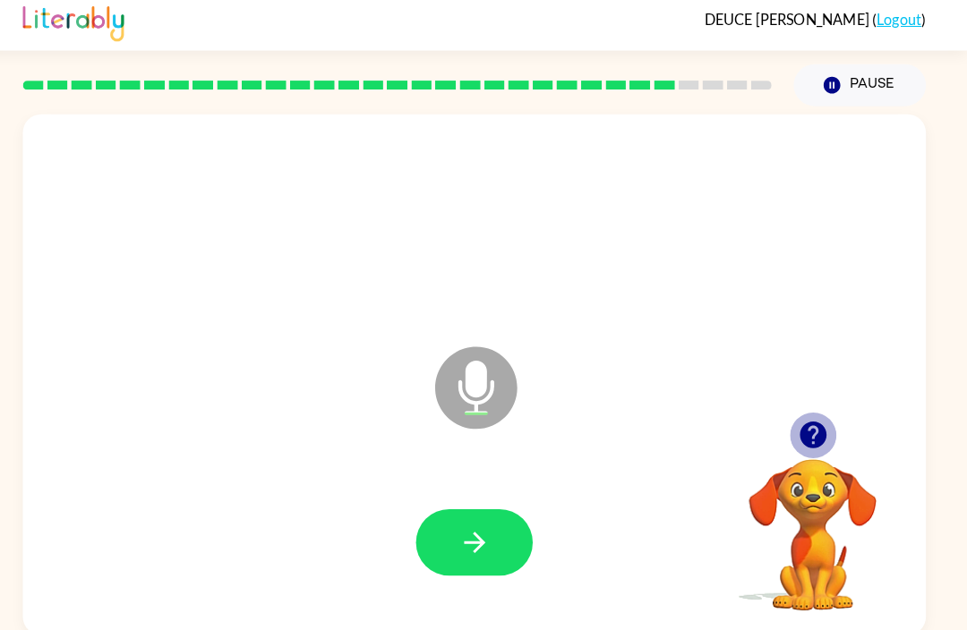
click at [808, 417] on icon "button" at bounding box center [815, 432] width 31 height 31
click at [477, 523] on icon "button" at bounding box center [483, 538] width 31 height 31
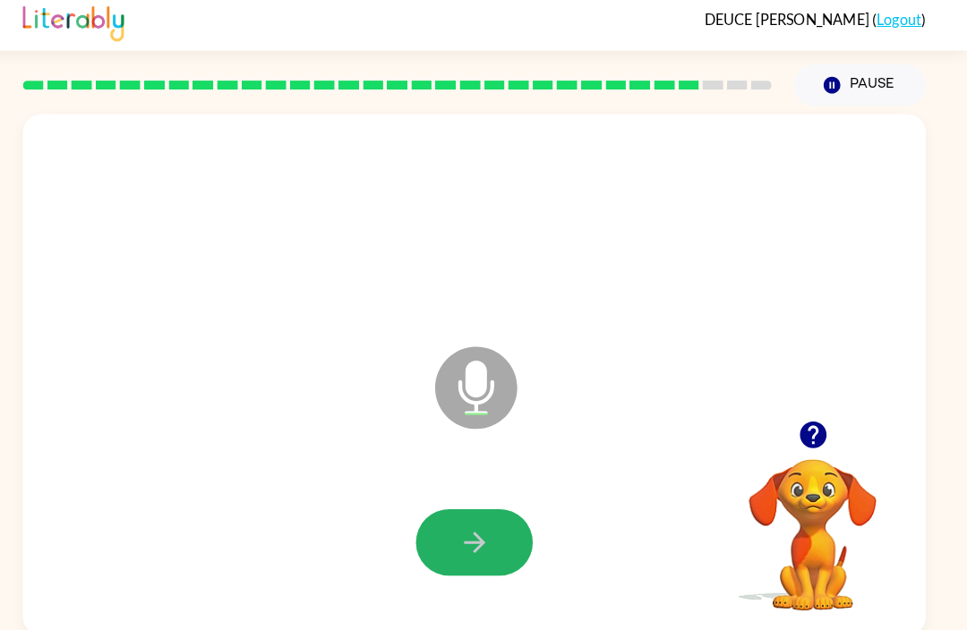
click at [468, 523] on icon "button" at bounding box center [483, 538] width 31 height 31
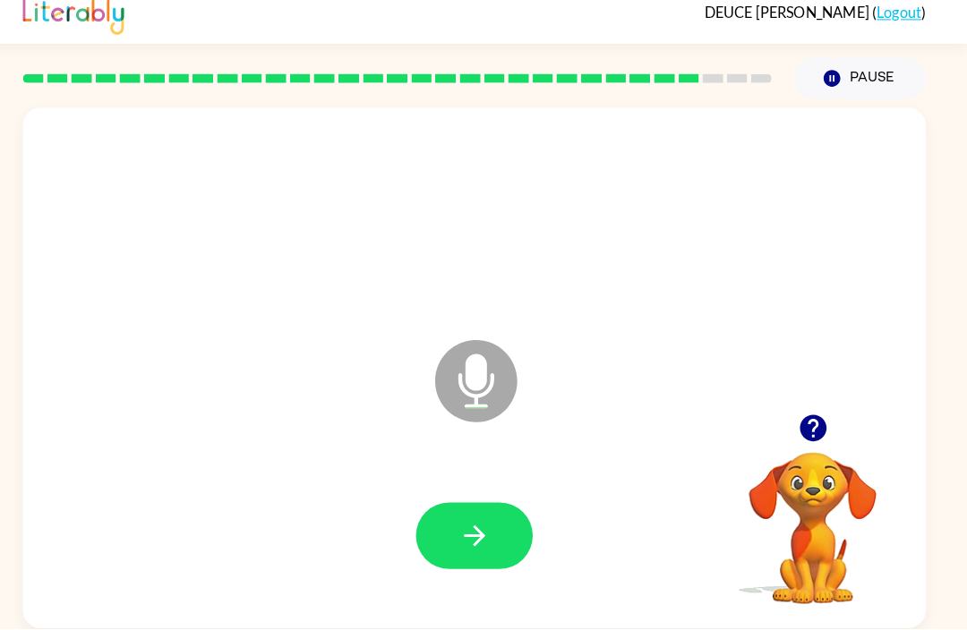
scroll to position [59, 0]
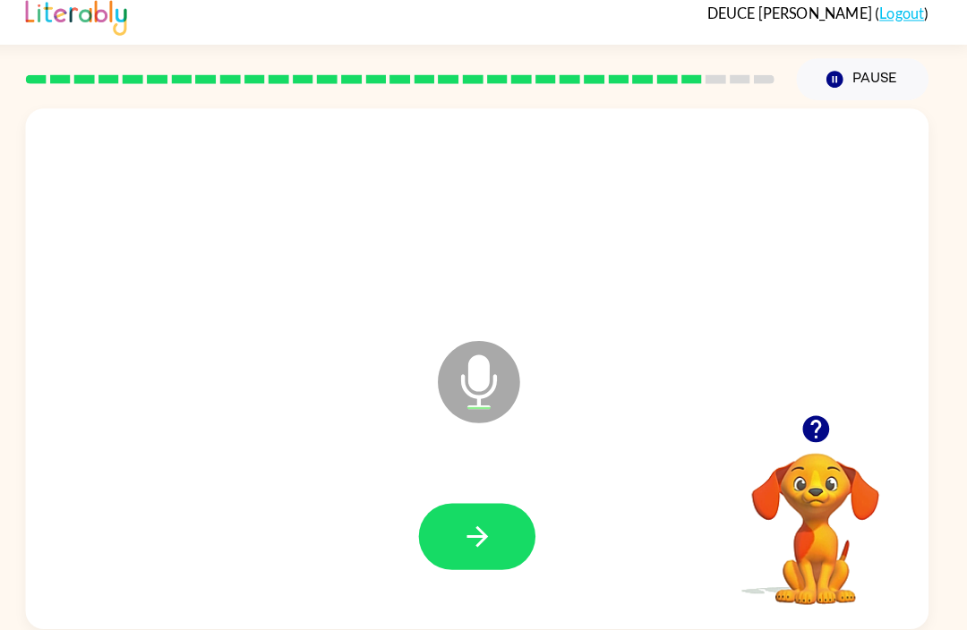
click at [475, 506] on button "button" at bounding box center [483, 538] width 115 height 65
click at [452, 506] on button "button" at bounding box center [483, 538] width 115 height 65
click at [481, 523] on icon "button" at bounding box center [483, 538] width 31 height 31
click at [802, 420] on icon "button" at bounding box center [815, 433] width 26 height 26
click at [490, 506] on button "button" at bounding box center [483, 538] width 115 height 65
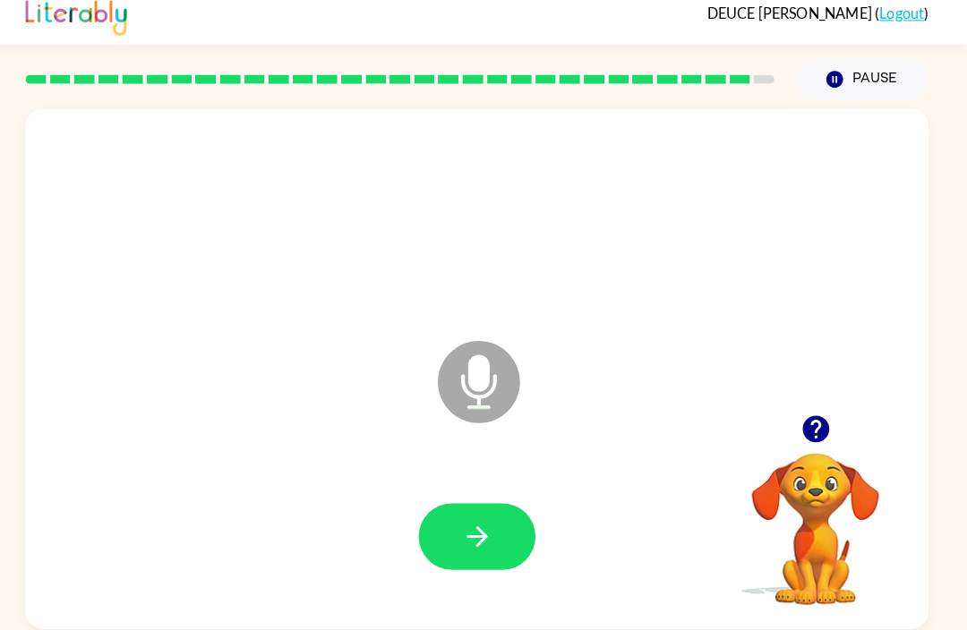
click at [468, 523] on icon "button" at bounding box center [483, 538] width 31 height 31
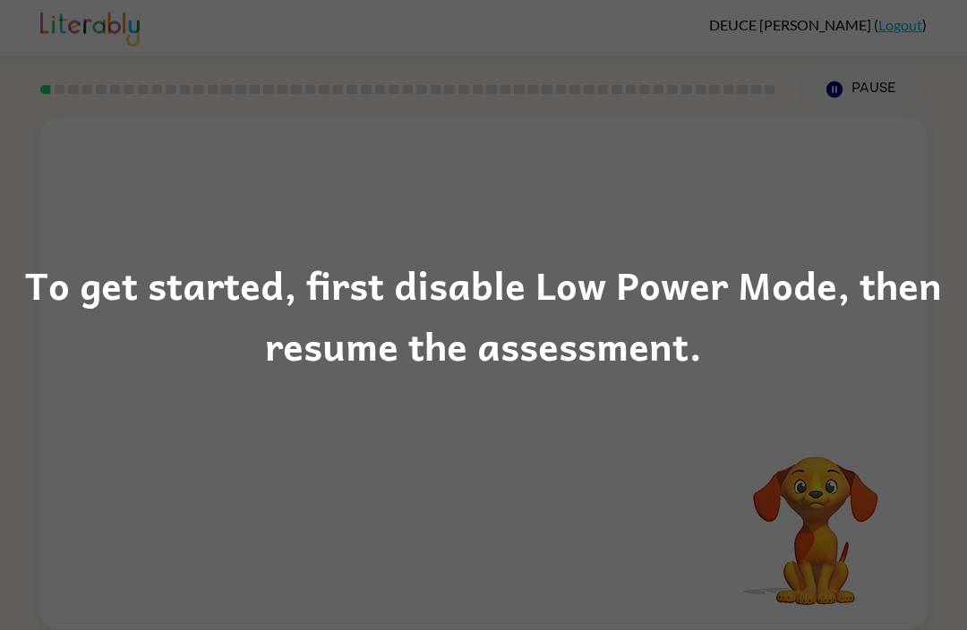
click at [641, 339] on div "To get started, first disable Low Power Mode, then resume the assessment." at bounding box center [483, 315] width 967 height 122
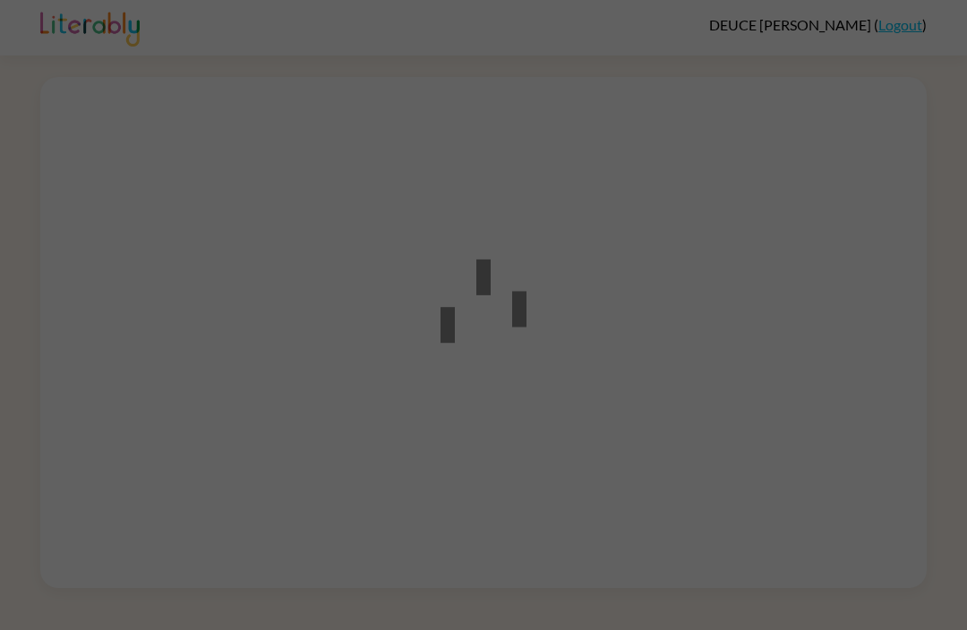
click at [798, 508] on div at bounding box center [483, 315] width 967 height 630
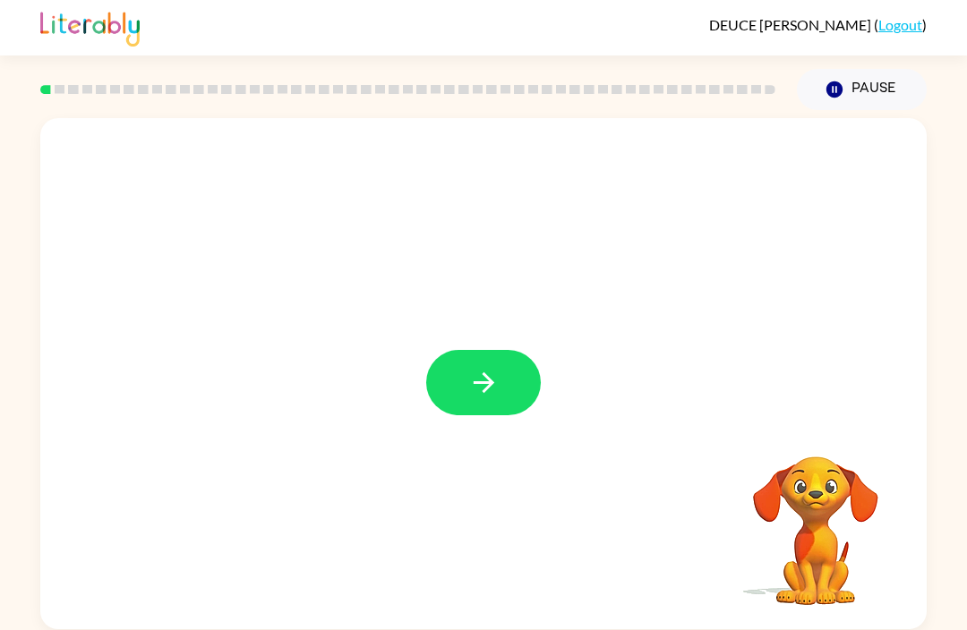
click at [499, 375] on icon "button" at bounding box center [483, 382] width 31 height 31
click at [481, 371] on div at bounding box center [440, 342] width 765 height 64
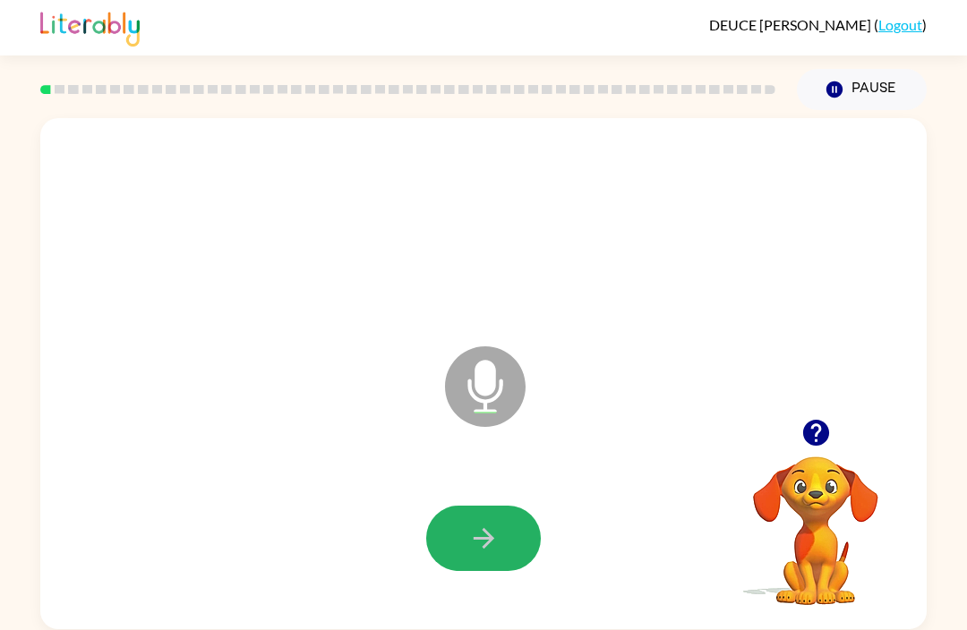
click at [518, 520] on button "button" at bounding box center [483, 538] width 115 height 65
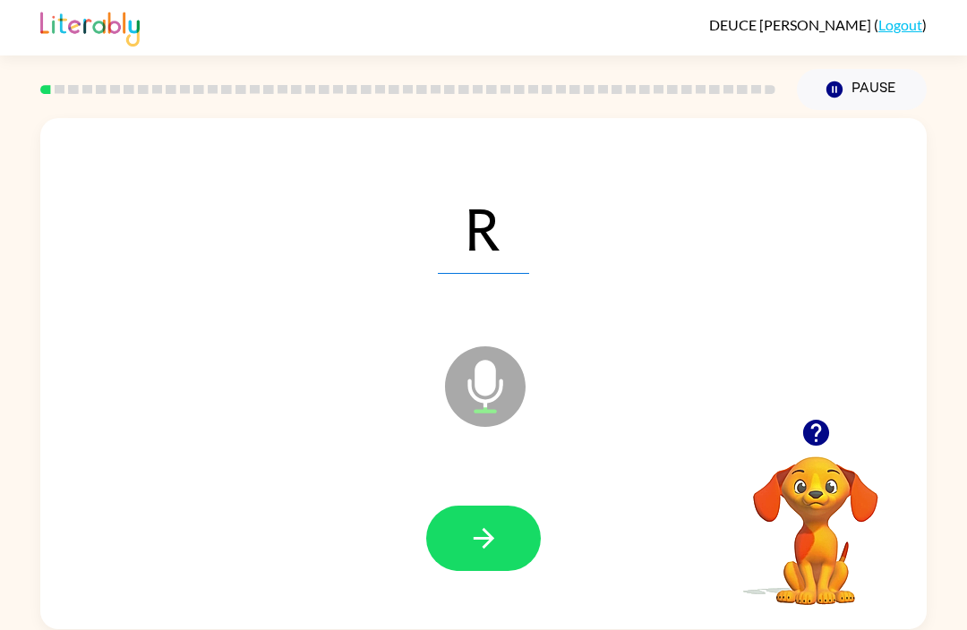
click at [0, 235] on div "R Microphone The Microphone is here when it is your turn to talk Your browser m…" at bounding box center [483, 369] width 967 height 519
click at [475, 521] on button "button" at bounding box center [483, 538] width 115 height 65
click at [509, 546] on button "button" at bounding box center [483, 538] width 115 height 65
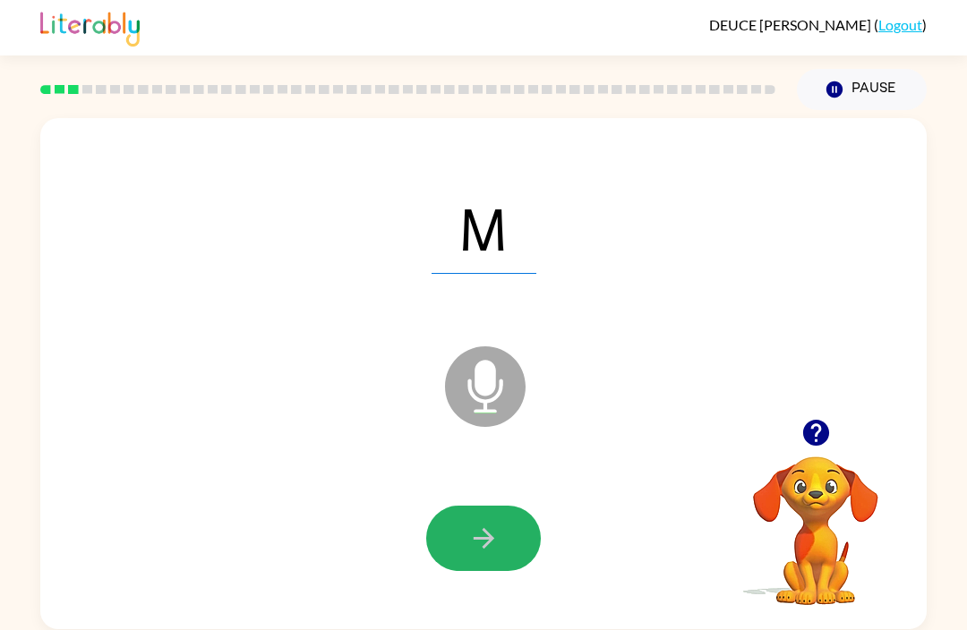
click at [472, 559] on button "button" at bounding box center [483, 538] width 115 height 65
click at [475, 549] on icon "button" at bounding box center [483, 538] width 31 height 31
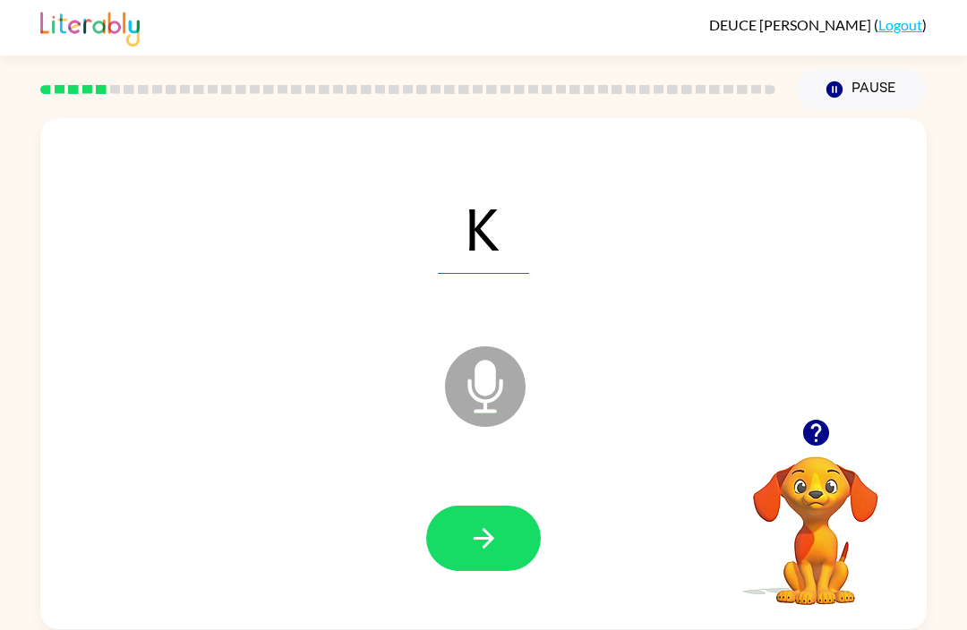
click at [470, 539] on icon "button" at bounding box center [483, 538] width 31 height 31
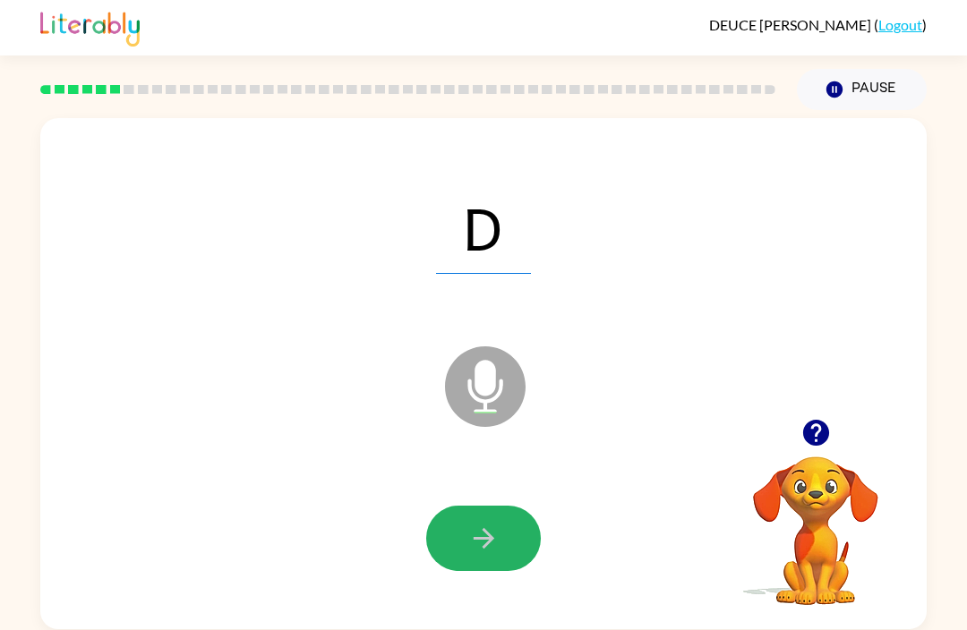
click at [473, 545] on icon "button" at bounding box center [483, 538] width 31 height 31
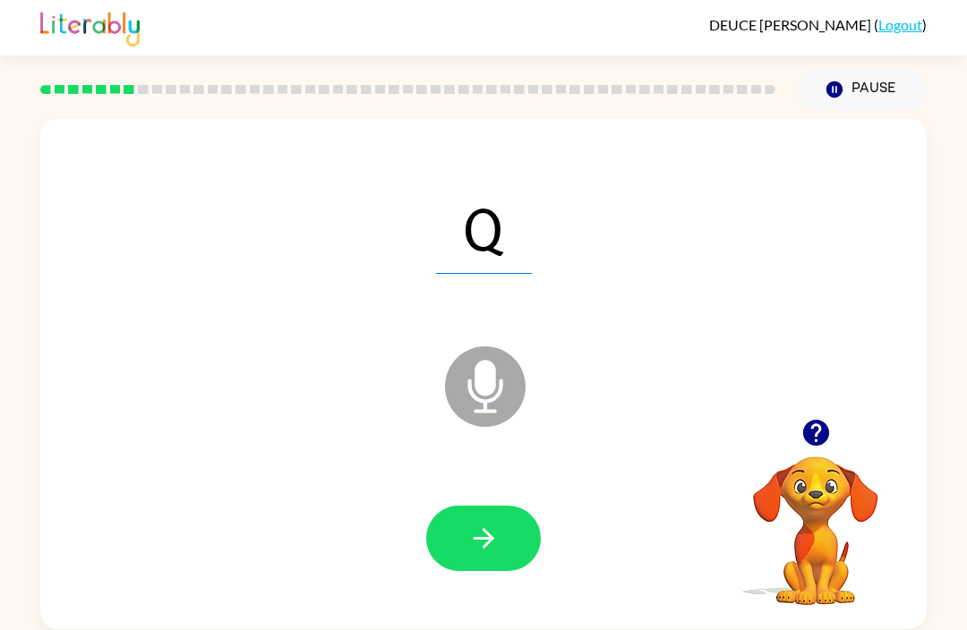
click at [473, 547] on icon "button" at bounding box center [483, 538] width 31 height 31
click at [466, 534] on button "button" at bounding box center [483, 538] width 115 height 65
click at [470, 536] on icon "button" at bounding box center [483, 538] width 31 height 31
click at [466, 508] on button "button" at bounding box center [483, 538] width 115 height 65
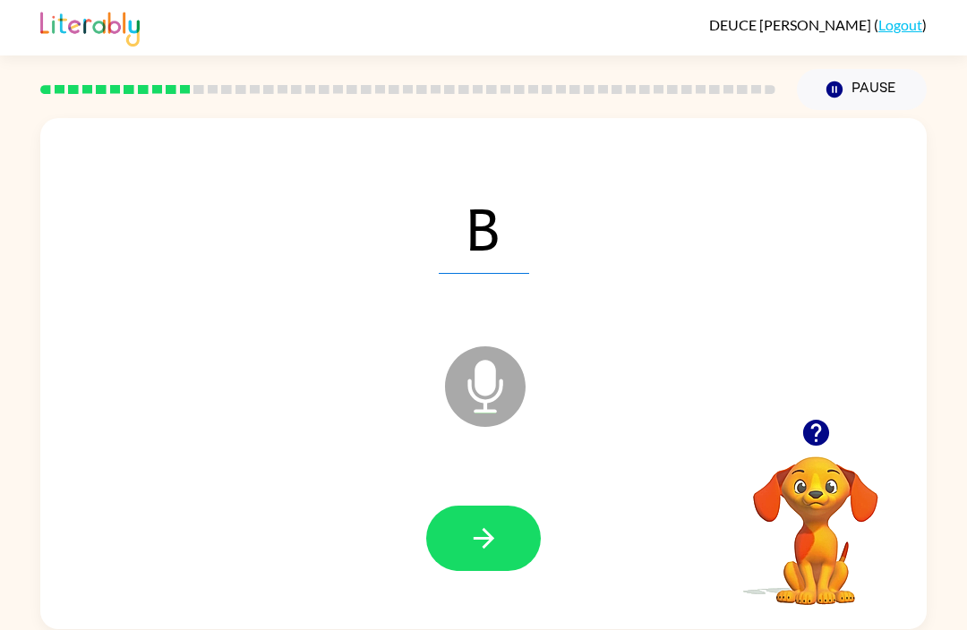
click at [472, 523] on icon "button" at bounding box center [483, 538] width 31 height 31
click at [468, 523] on icon "button" at bounding box center [483, 538] width 31 height 31
click at [492, 528] on icon "button" at bounding box center [483, 538] width 21 height 21
click at [471, 545] on button "button" at bounding box center [483, 538] width 115 height 65
click at [464, 517] on button "button" at bounding box center [483, 538] width 115 height 65
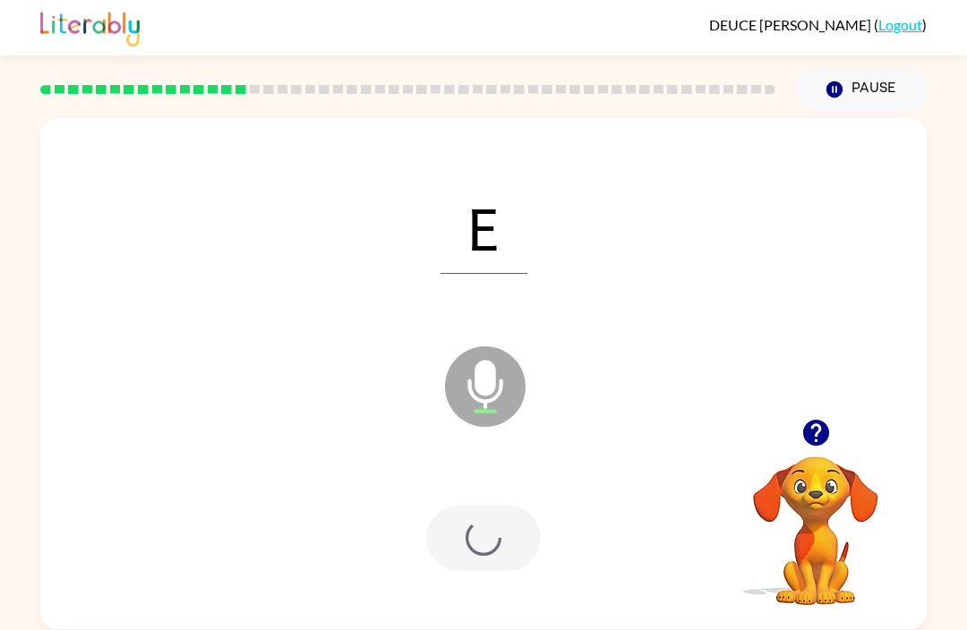
click at [463, 517] on div at bounding box center [483, 538] width 115 height 65
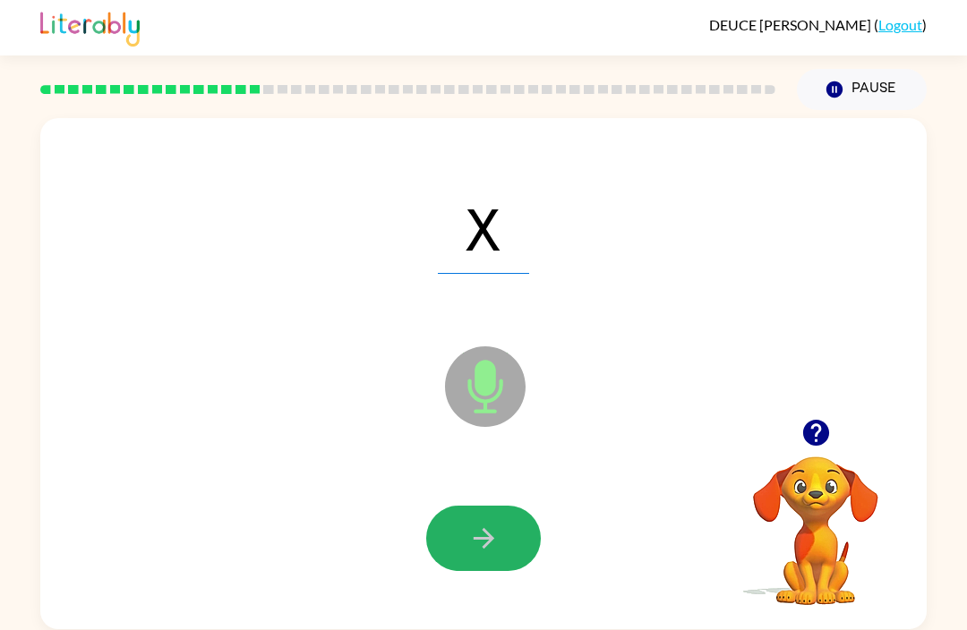
click at [481, 540] on button "button" at bounding box center [483, 538] width 115 height 65
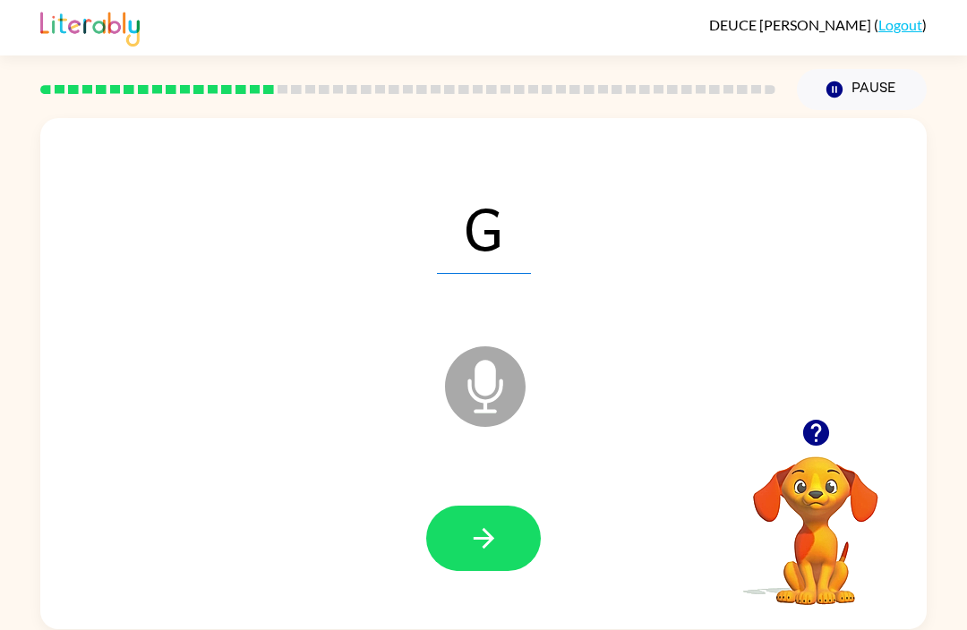
click at [492, 536] on button "button" at bounding box center [483, 538] width 115 height 65
click at [518, 543] on button "button" at bounding box center [483, 538] width 115 height 65
click at [508, 506] on button "button" at bounding box center [483, 538] width 115 height 65
click at [492, 523] on icon "button" at bounding box center [483, 538] width 31 height 31
click at [510, 517] on button "button" at bounding box center [483, 538] width 115 height 65
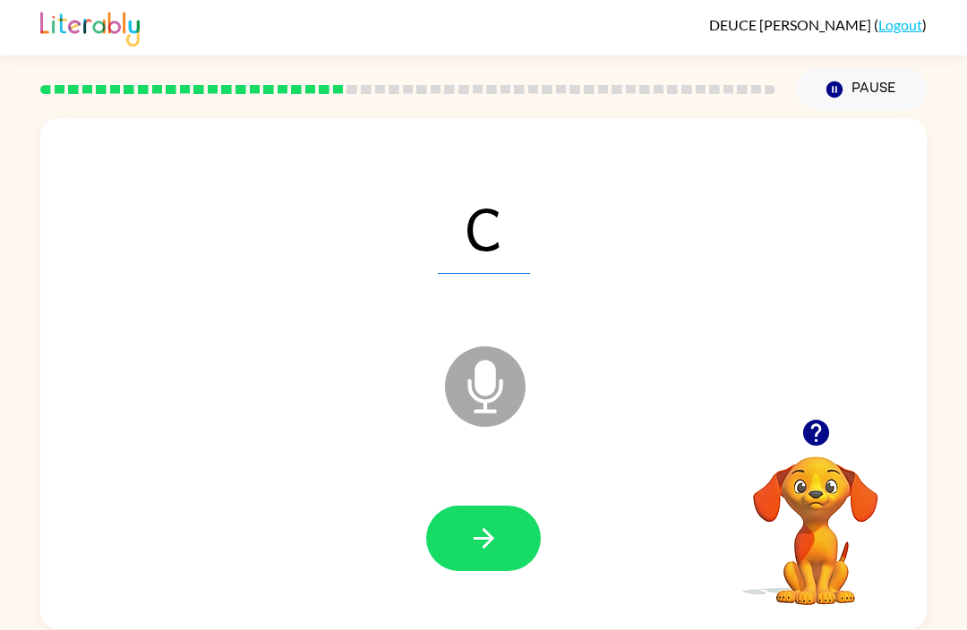
click at [493, 546] on button "button" at bounding box center [483, 538] width 115 height 65
click at [497, 523] on icon "button" at bounding box center [483, 538] width 31 height 31
click at [509, 512] on button "button" at bounding box center [483, 538] width 115 height 65
click at [499, 523] on icon "button" at bounding box center [483, 538] width 31 height 31
click at [507, 511] on button "button" at bounding box center [483, 538] width 115 height 65
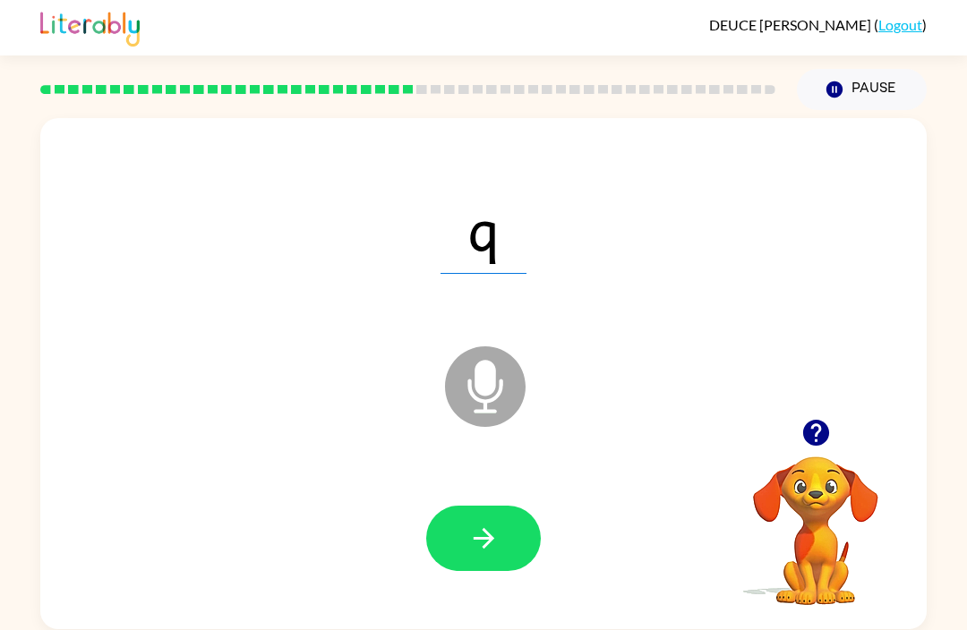
click at [504, 527] on button "button" at bounding box center [483, 538] width 115 height 65
click at [518, 506] on button "button" at bounding box center [483, 538] width 115 height 65
click at [502, 513] on button "button" at bounding box center [483, 538] width 115 height 65
click at [498, 523] on icon "button" at bounding box center [483, 538] width 31 height 31
click at [500, 535] on button "button" at bounding box center [483, 538] width 115 height 65
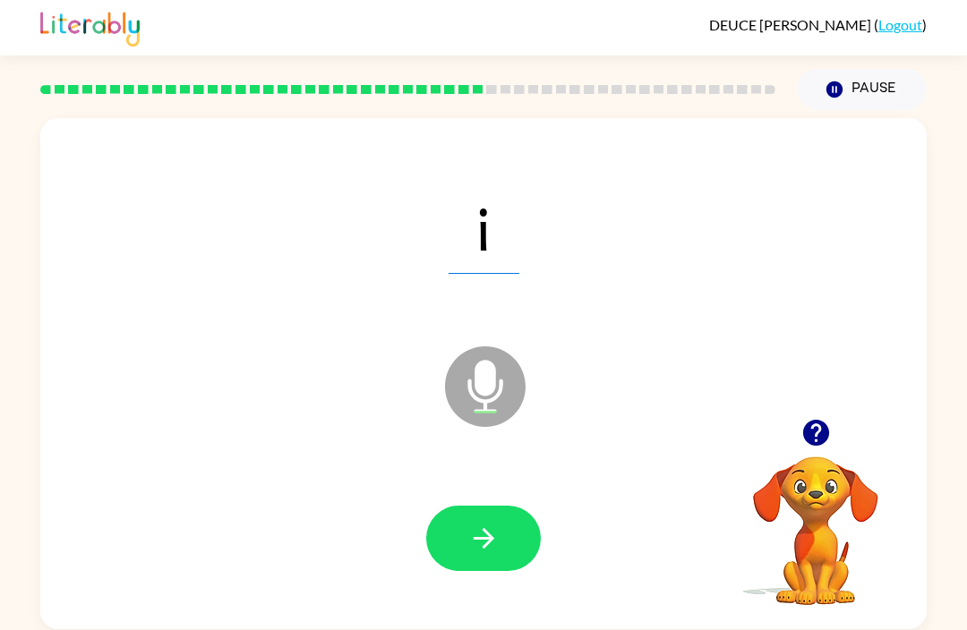
click at [513, 520] on button "button" at bounding box center [483, 538] width 115 height 65
click at [483, 523] on icon "button" at bounding box center [483, 538] width 31 height 31
click at [498, 523] on icon "button" at bounding box center [483, 538] width 31 height 31
click at [490, 523] on icon "button" at bounding box center [483, 538] width 31 height 31
click at [498, 523] on icon "button" at bounding box center [483, 538] width 31 height 31
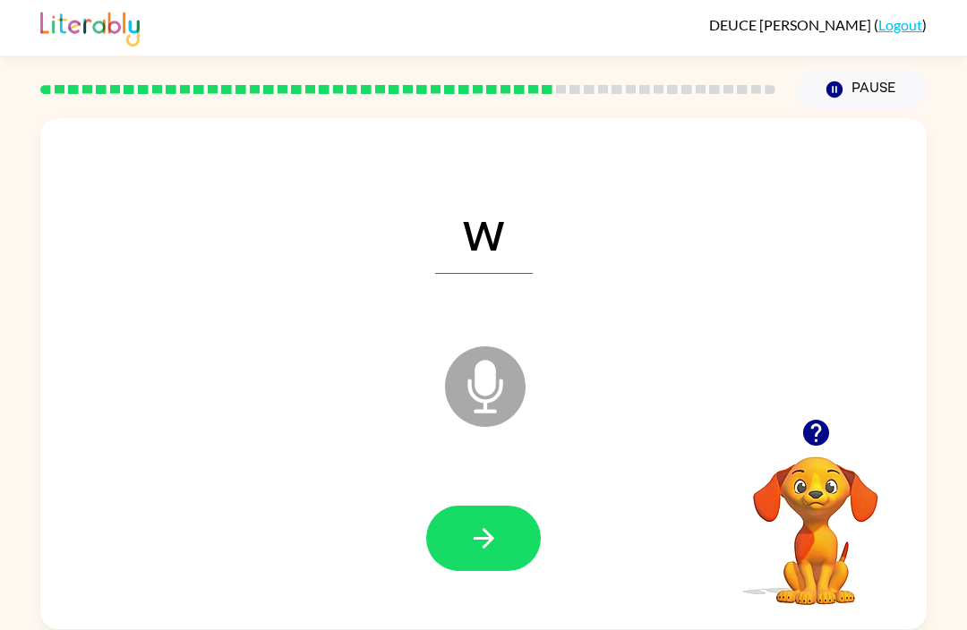
click at [475, 527] on icon "button" at bounding box center [483, 538] width 31 height 31
click at [468, 523] on icon "button" at bounding box center [483, 538] width 31 height 31
click at [500, 506] on button "button" at bounding box center [483, 538] width 115 height 65
click at [504, 506] on button "button" at bounding box center [483, 538] width 115 height 65
click at [486, 523] on icon "button" at bounding box center [483, 538] width 31 height 31
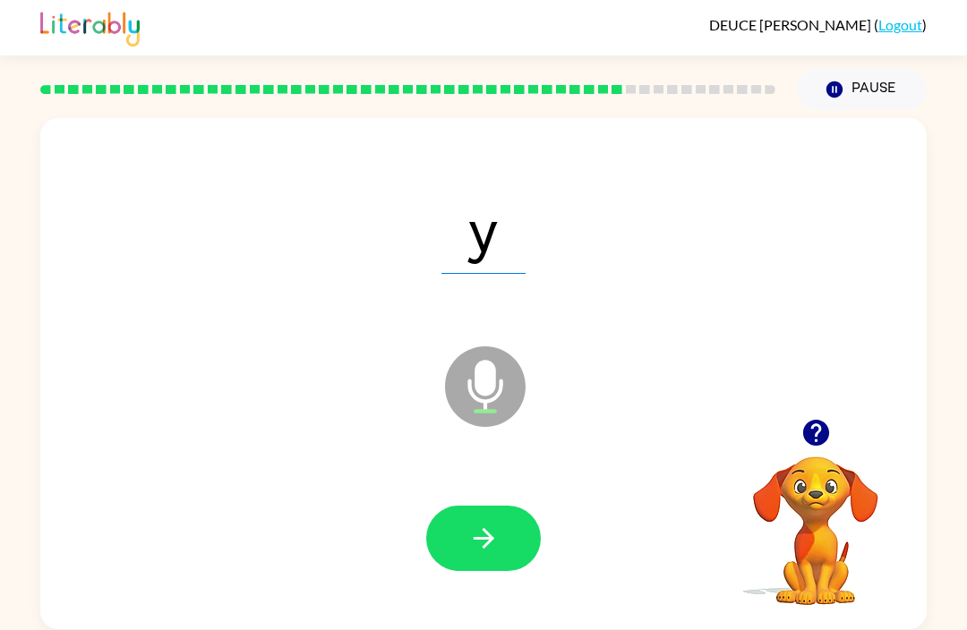
click at [489, 506] on button "button" at bounding box center [483, 538] width 115 height 65
click at [488, 528] on icon "button" at bounding box center [483, 538] width 21 height 21
click at [500, 508] on button "button" at bounding box center [483, 538] width 115 height 65
click at [505, 523] on button "button" at bounding box center [483, 538] width 115 height 65
click at [503, 506] on button "button" at bounding box center [483, 538] width 115 height 65
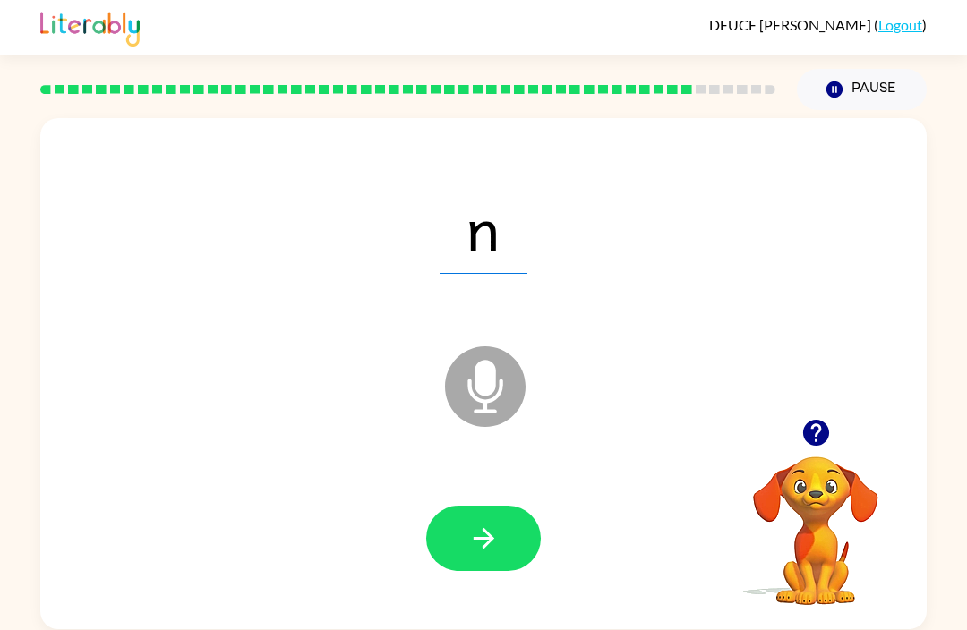
scroll to position [59, 0]
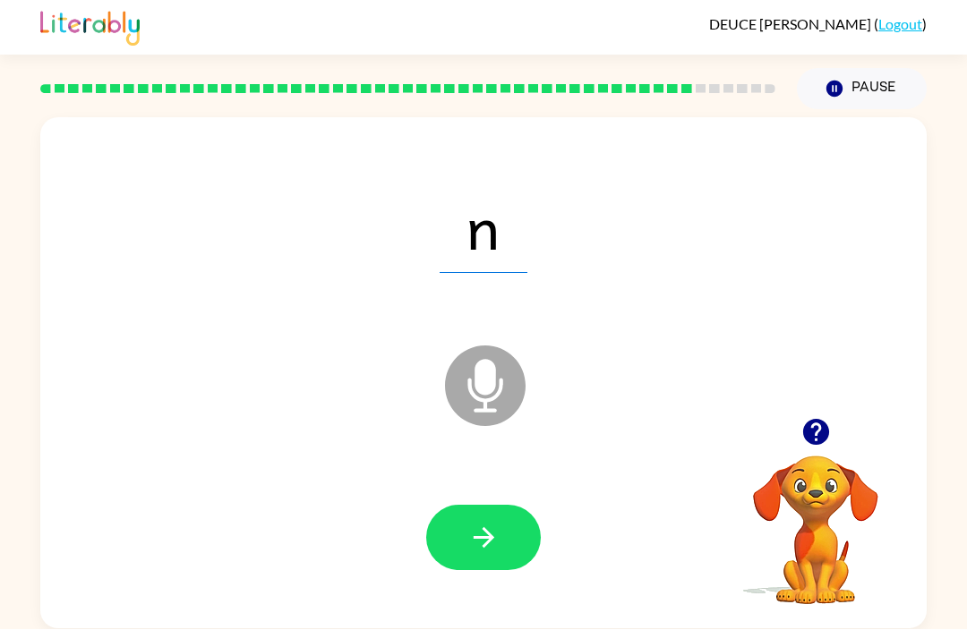
click at [506, 506] on button "button" at bounding box center [483, 538] width 115 height 65
click at [474, 523] on icon "button" at bounding box center [483, 538] width 31 height 31
click at [488, 523] on icon "button" at bounding box center [483, 538] width 31 height 31
click at [496, 523] on icon "button" at bounding box center [483, 538] width 31 height 31
click at [466, 524] on div at bounding box center [483, 539] width 851 height 147
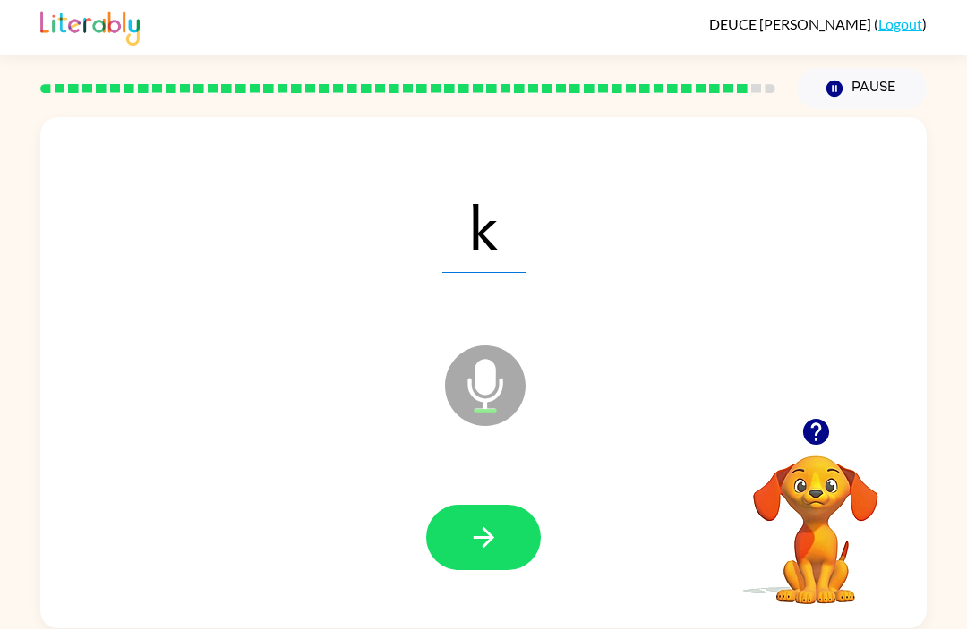
click at [501, 506] on button "button" at bounding box center [483, 538] width 115 height 65
click at [513, 506] on button "button" at bounding box center [483, 538] width 115 height 65
